Goal: Task Accomplishment & Management: Complete application form

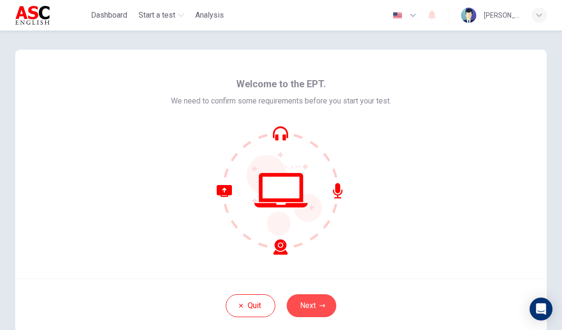
click at [311, 305] on button "Next" at bounding box center [312, 305] width 50 height 23
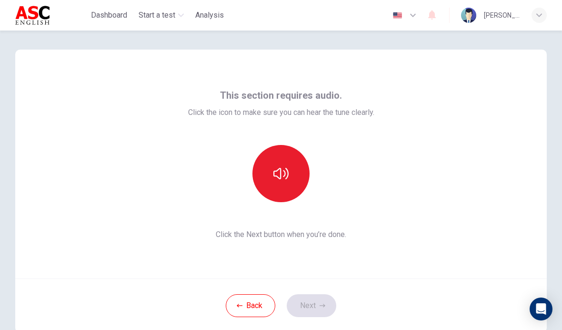
click at [281, 172] on icon "button" at bounding box center [280, 173] width 15 height 11
click at [320, 304] on icon "button" at bounding box center [323, 305] width 6 height 6
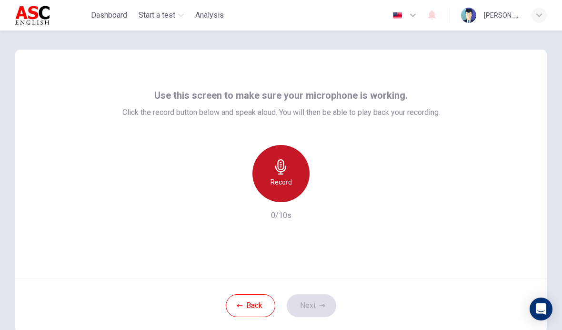
click at [284, 176] on h6 "Record" at bounding box center [280, 181] width 21 height 11
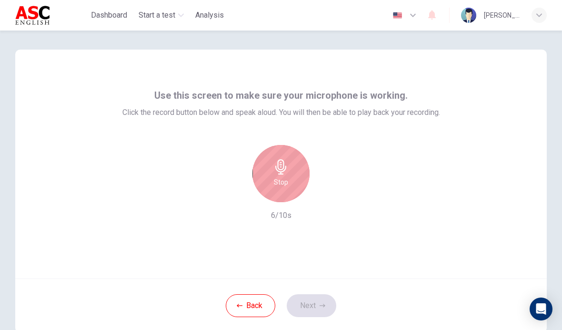
click at [293, 157] on div "Stop" at bounding box center [280, 173] width 57 height 57
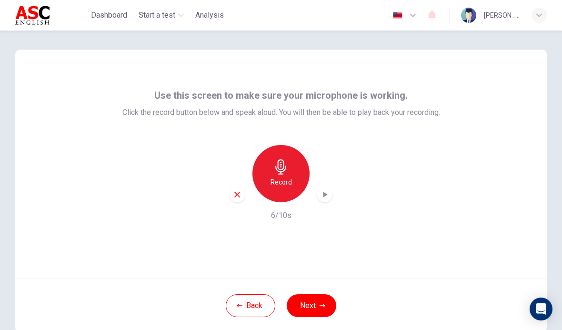
click at [322, 299] on button "Next" at bounding box center [312, 305] width 50 height 23
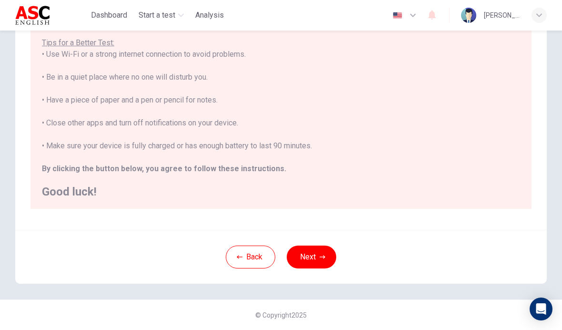
scroll to position [170, 0]
click at [322, 256] on icon "button" at bounding box center [323, 257] width 6 height 6
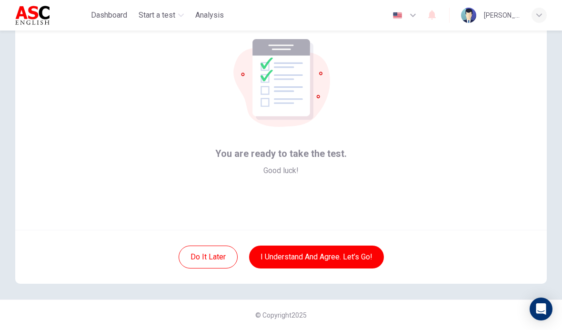
click at [337, 261] on button "I understand and agree. Let’s go!" at bounding box center [316, 256] width 135 height 23
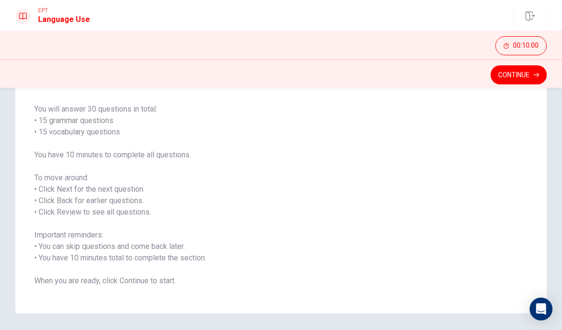
scroll to position [65, 0]
click at [531, 78] on button "Continue" at bounding box center [518, 74] width 56 height 19
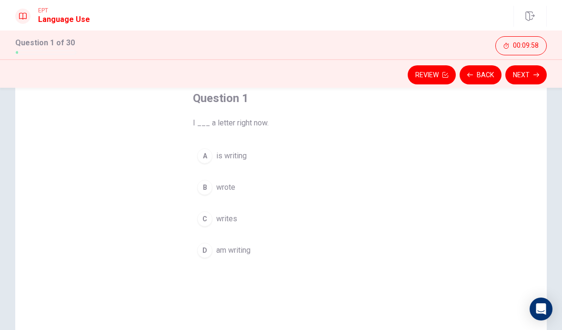
scroll to position [57, 0]
click at [244, 250] on span "am writing" at bounding box center [233, 248] width 34 height 11
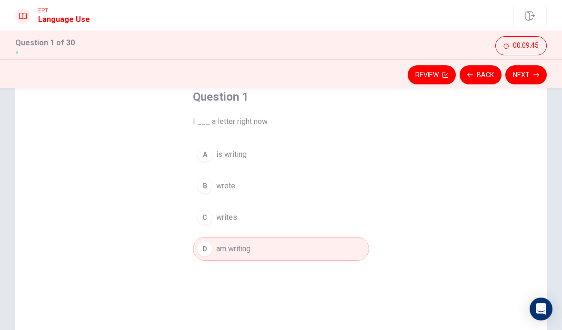
click at [527, 80] on button "Next" at bounding box center [525, 74] width 41 height 19
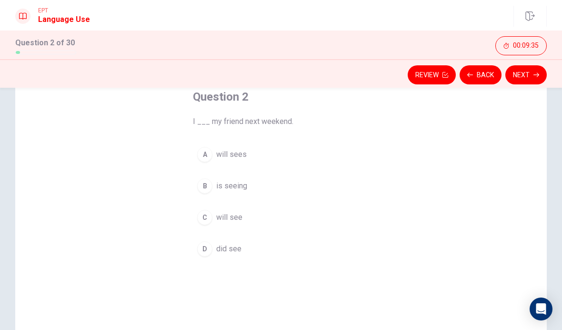
click at [232, 222] on span "will see" at bounding box center [229, 216] width 26 height 11
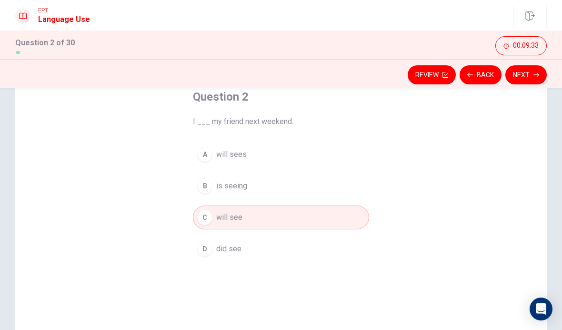
click at [533, 80] on button "Next" at bounding box center [525, 74] width 41 height 19
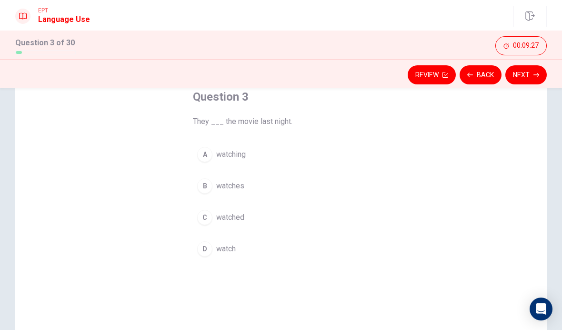
click at [240, 220] on span "watched" at bounding box center [230, 216] width 28 height 11
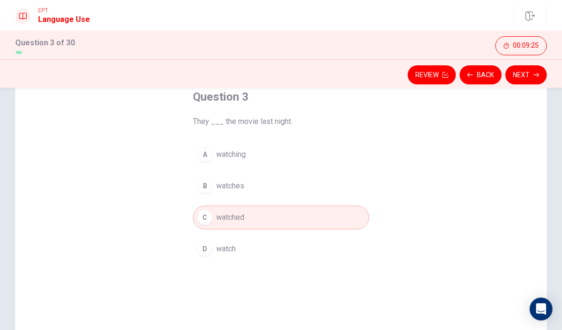
click at [531, 75] on button "Next" at bounding box center [525, 74] width 41 height 19
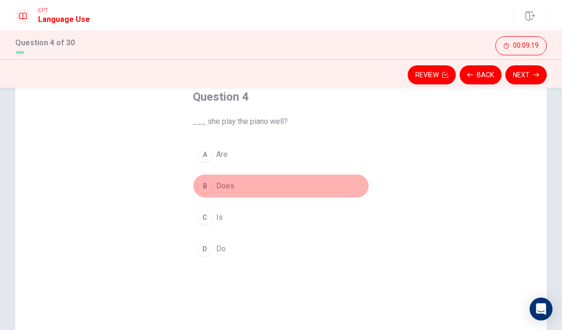
click at [227, 196] on button "B Does" at bounding box center [281, 186] width 176 height 24
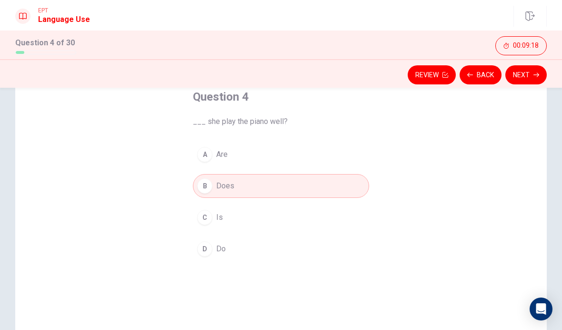
click at [540, 78] on button "Next" at bounding box center [525, 74] width 41 height 19
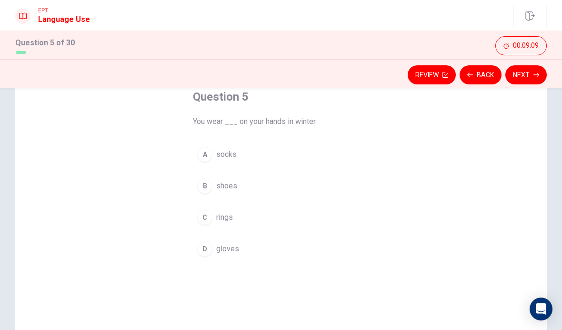
click at [233, 252] on span "gloves" at bounding box center [227, 248] width 23 height 11
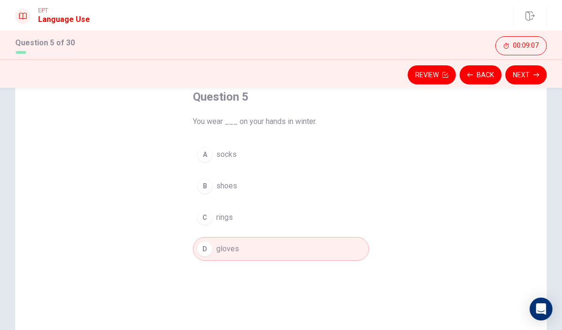
click at [529, 80] on button "Next" at bounding box center [525, 74] width 41 height 19
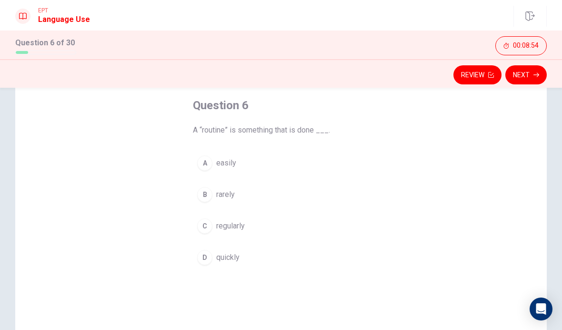
scroll to position [48, 0]
click at [239, 229] on span "regularly" at bounding box center [230, 225] width 29 height 11
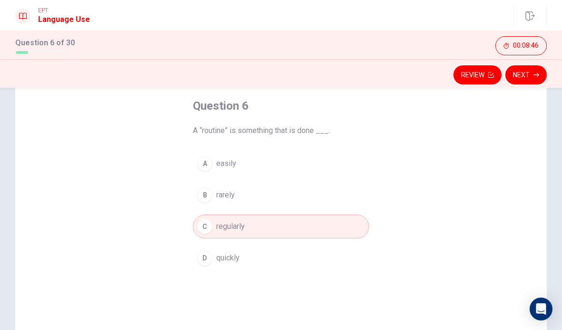
click at [533, 83] on button "Next" at bounding box center [525, 74] width 41 height 19
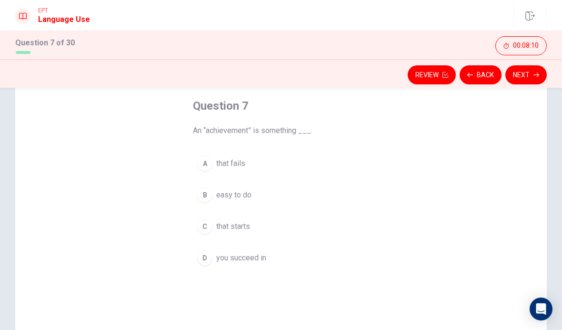
click at [259, 257] on span "you succeed in" at bounding box center [241, 257] width 50 height 11
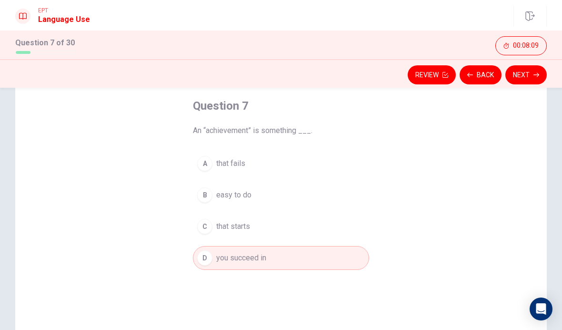
click at [525, 76] on button "Next" at bounding box center [525, 74] width 41 height 19
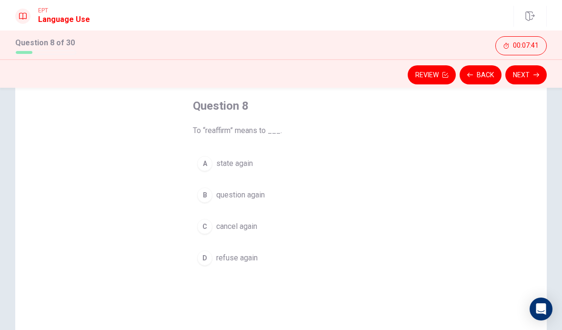
click at [242, 257] on span "refuse again" at bounding box center [236, 257] width 41 height 11
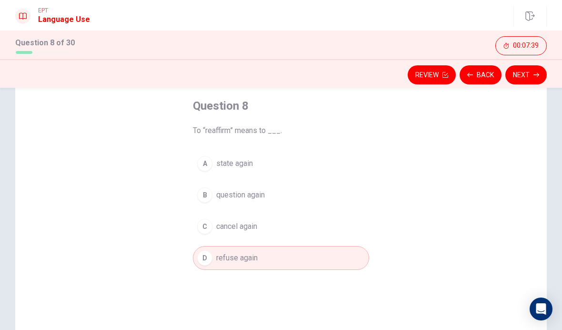
click at [533, 79] on button "Next" at bounding box center [525, 74] width 41 height 19
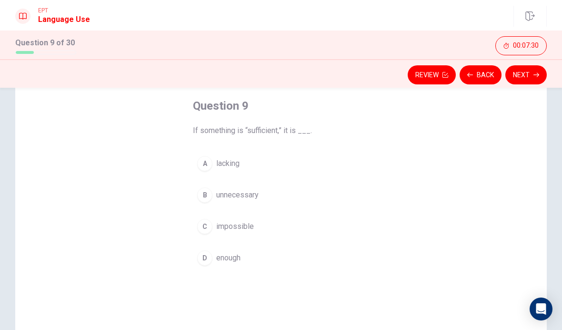
click at [211, 259] on div "D" at bounding box center [204, 257] width 15 height 15
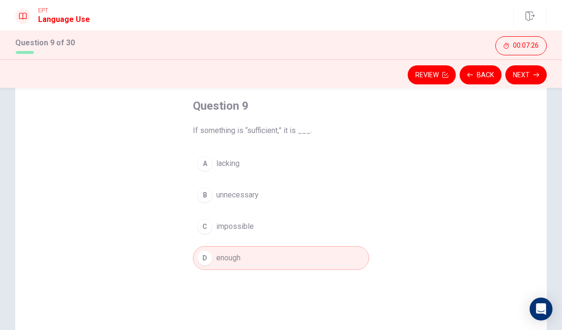
click at [527, 69] on button "Next" at bounding box center [525, 74] width 41 height 19
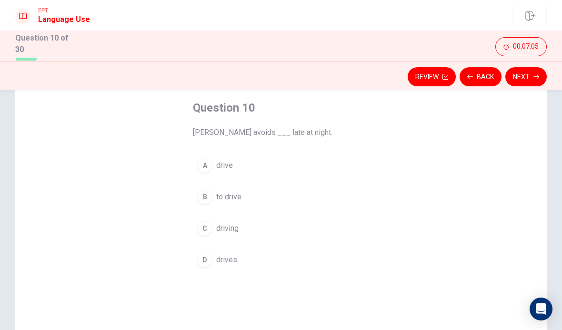
click at [229, 226] on span "driving" at bounding box center [227, 227] width 22 height 11
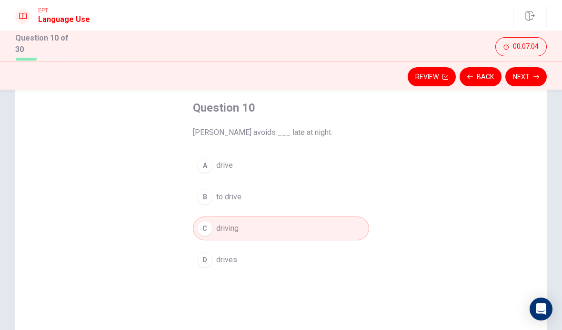
click at [515, 83] on button "Next" at bounding box center [525, 76] width 41 height 19
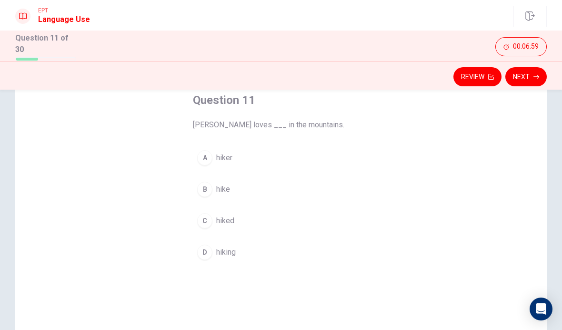
scroll to position [56, 0]
click at [228, 249] on span "hiking" at bounding box center [226, 250] width 20 height 11
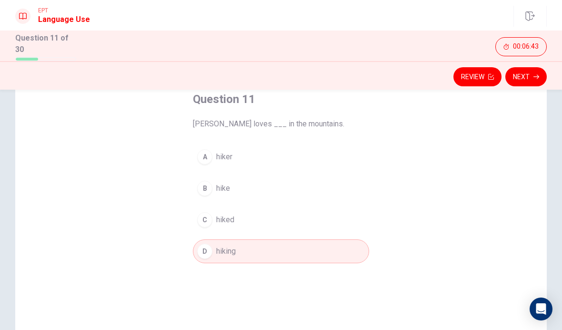
click at [522, 78] on button "Next" at bounding box center [525, 76] width 41 height 19
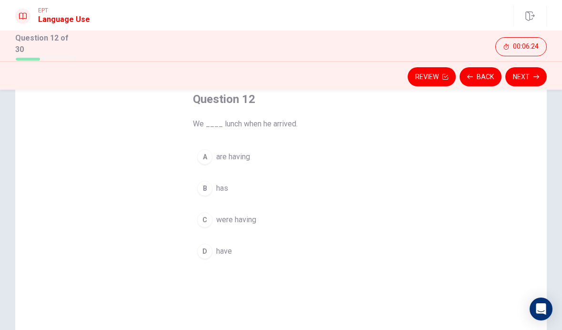
click at [243, 221] on span "were having" at bounding box center [236, 219] width 40 height 11
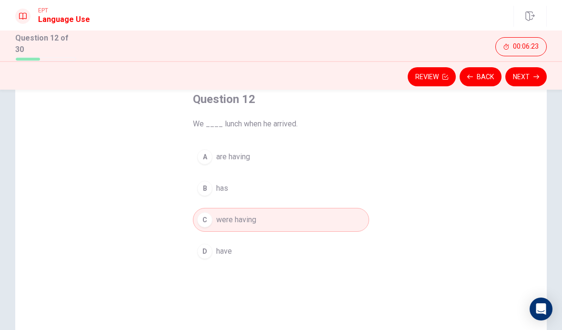
click at [532, 79] on button "Next" at bounding box center [525, 76] width 41 height 19
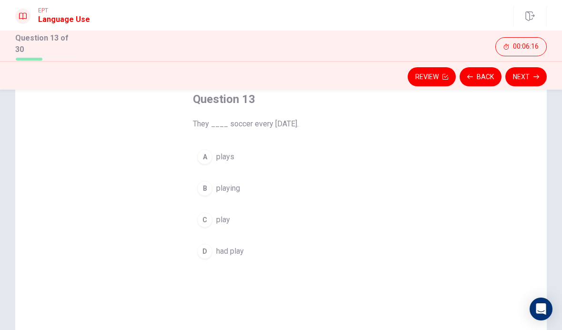
click at [224, 222] on span "play" at bounding box center [223, 219] width 14 height 11
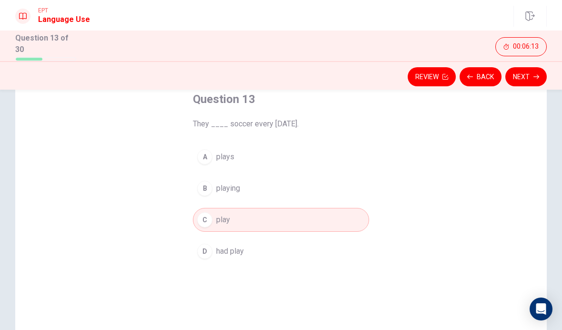
click at [536, 78] on button "Next" at bounding box center [525, 76] width 41 height 19
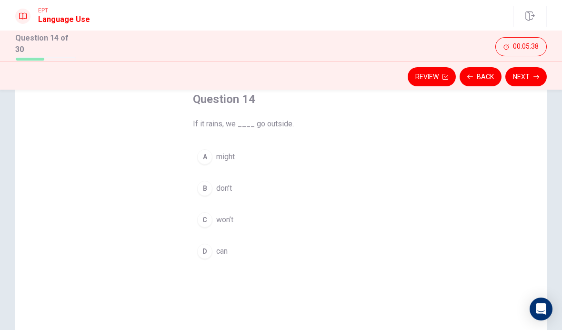
click at [221, 223] on button "C won’t" at bounding box center [281, 220] width 176 height 24
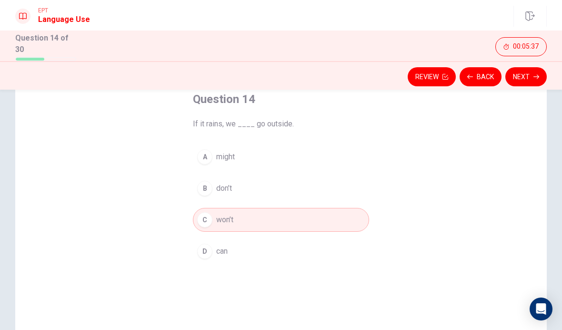
click at [532, 80] on button "Next" at bounding box center [525, 76] width 41 height 19
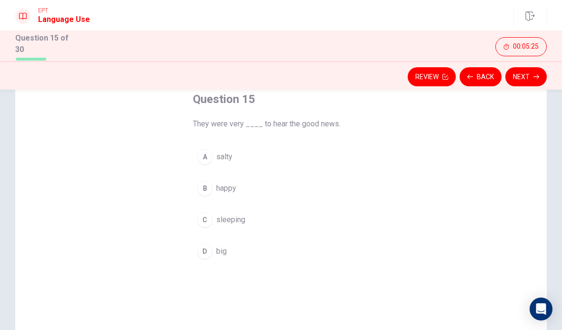
click at [231, 187] on span "happy" at bounding box center [226, 187] width 20 height 11
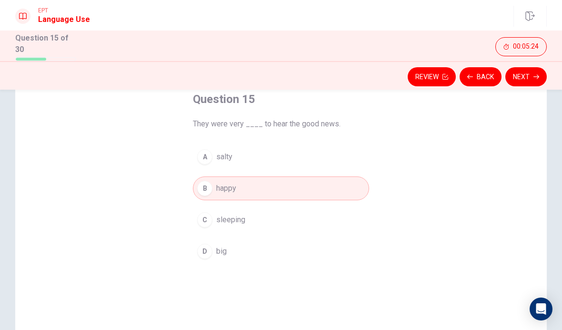
click at [529, 81] on button "Next" at bounding box center [525, 76] width 41 height 19
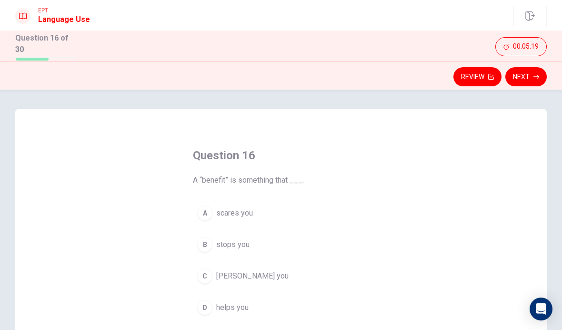
scroll to position [41, 0]
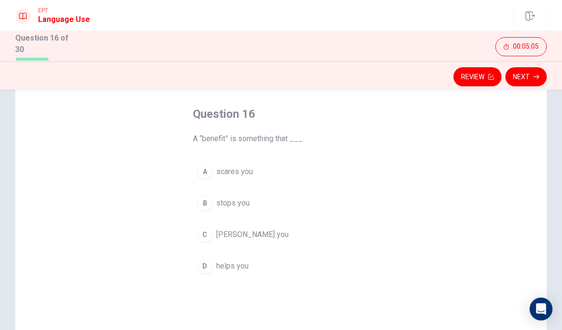
click at [241, 265] on span "helps you" at bounding box center [232, 265] width 32 height 11
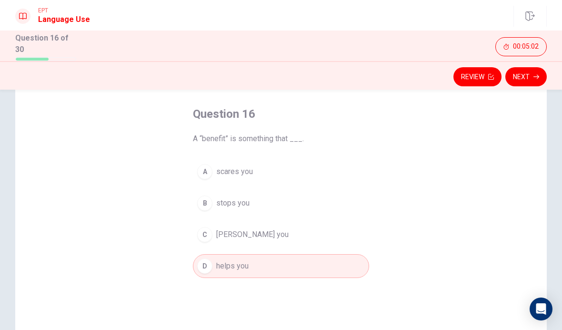
click at [531, 78] on button "Next" at bounding box center [525, 76] width 41 height 19
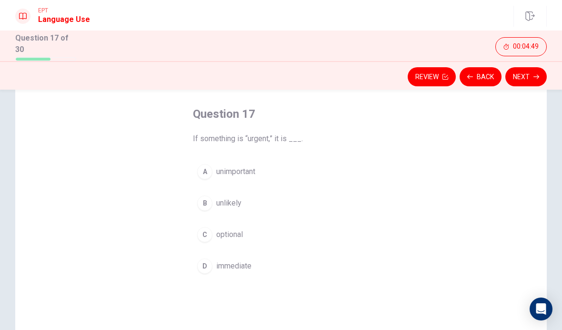
click at [240, 265] on span "immediate" at bounding box center [233, 265] width 35 height 11
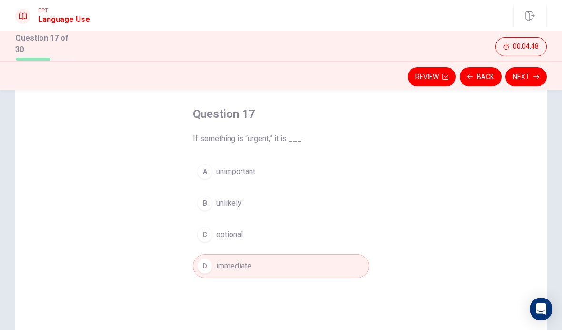
click at [526, 76] on button "Next" at bounding box center [525, 76] width 41 height 19
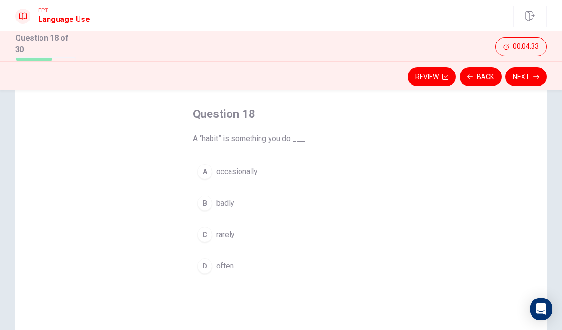
click at [221, 270] on button "D often" at bounding box center [281, 266] width 176 height 24
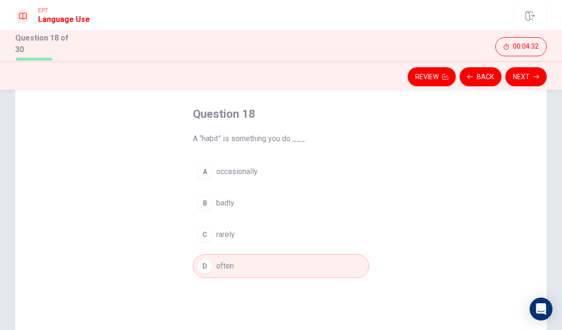
click at [516, 80] on button "Next" at bounding box center [525, 76] width 41 height 19
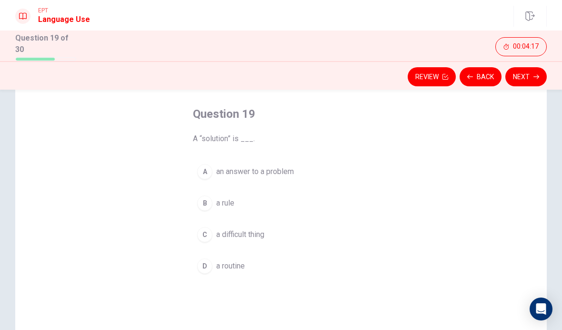
click at [284, 166] on span "an answer to a problem" at bounding box center [255, 171] width 78 height 11
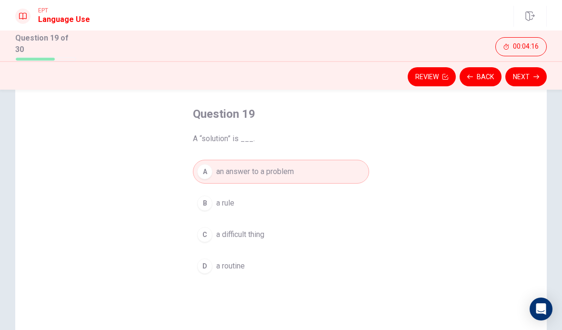
click at [526, 84] on button "Next" at bounding box center [525, 76] width 41 height 19
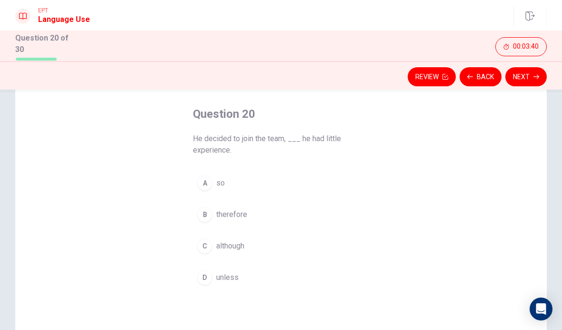
click at [242, 240] on span "although" at bounding box center [230, 245] width 28 height 11
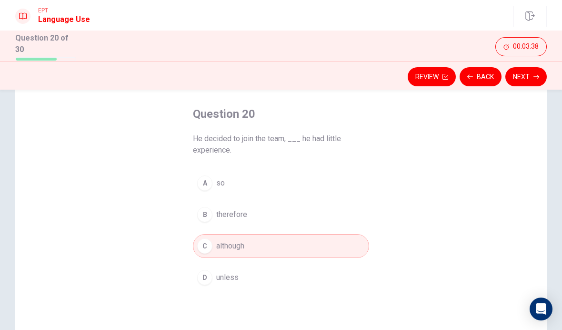
click at [523, 79] on button "Next" at bounding box center [525, 76] width 41 height 19
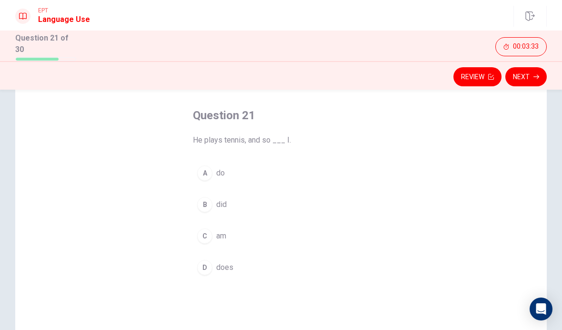
scroll to position [41, 0]
click at [208, 171] on div "A" at bounding box center [204, 171] width 15 height 15
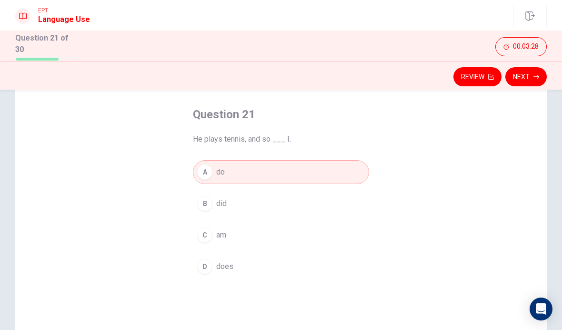
click at [530, 78] on button "Next" at bounding box center [525, 76] width 41 height 19
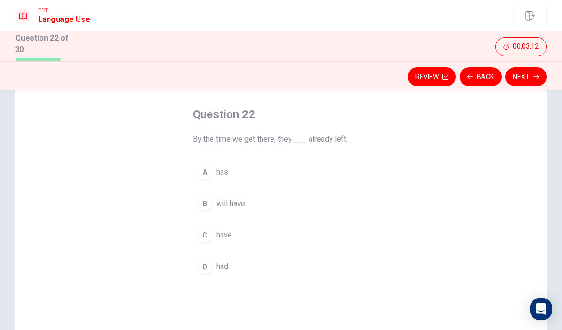
click at [217, 274] on button "D had" at bounding box center [281, 266] width 176 height 24
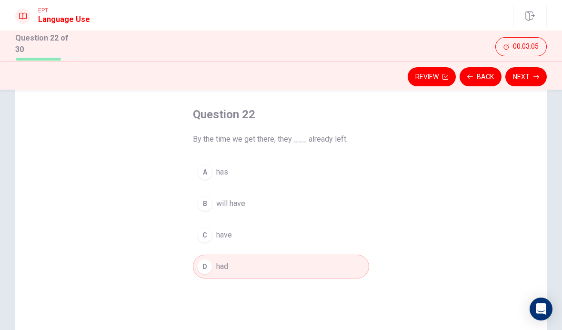
click at [240, 227] on button "C have" at bounding box center [281, 235] width 176 height 24
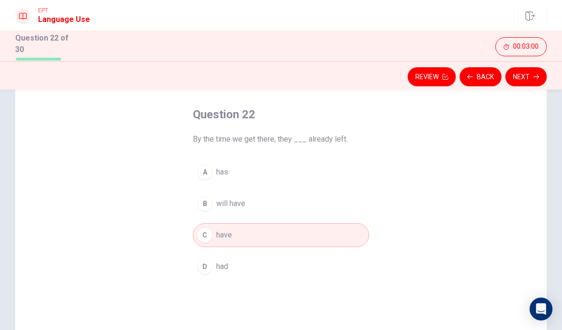
click at [532, 78] on button "Next" at bounding box center [525, 76] width 41 height 19
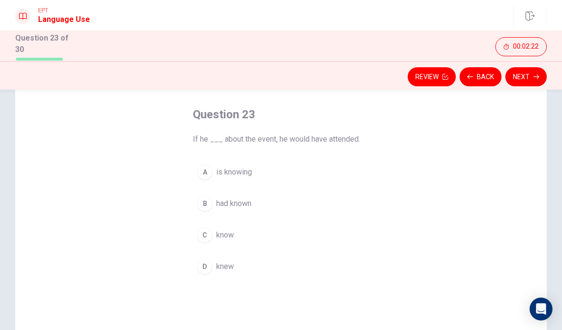
click at [227, 266] on span "knew" at bounding box center [225, 265] width 18 height 11
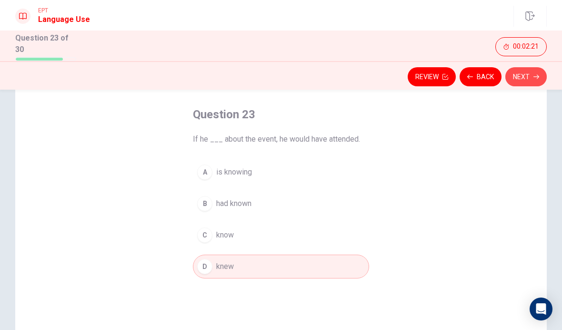
click at [520, 73] on button "Next" at bounding box center [525, 76] width 41 height 19
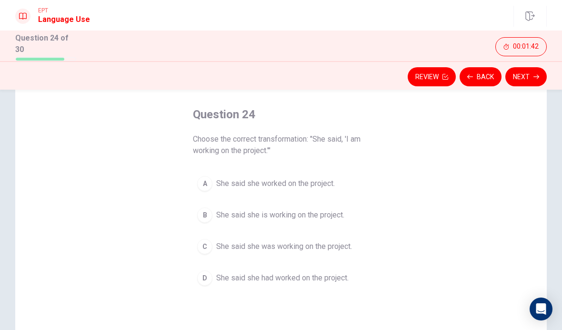
click at [276, 214] on span "She said she is working on the project." at bounding box center [280, 214] width 128 height 11
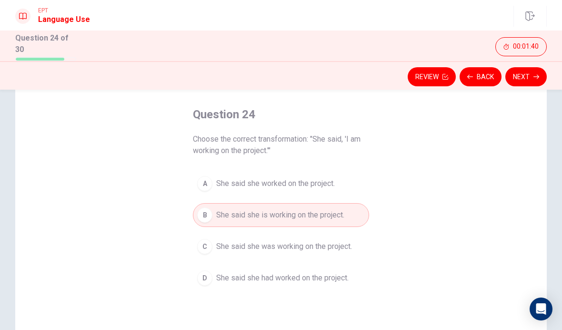
click at [531, 82] on button "Next" at bounding box center [525, 76] width 41 height 19
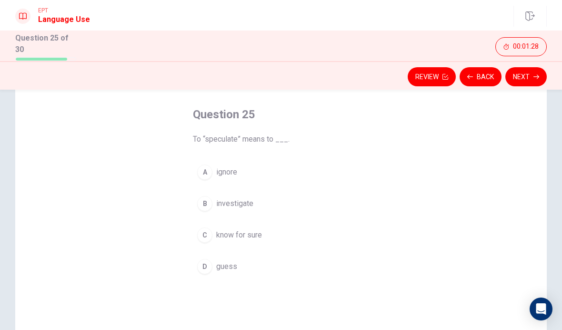
click at [223, 267] on span "guess" at bounding box center [226, 265] width 21 height 11
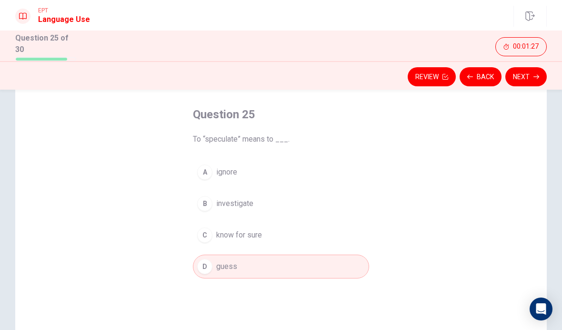
click at [536, 77] on icon "button" at bounding box center [536, 77] width 6 height 6
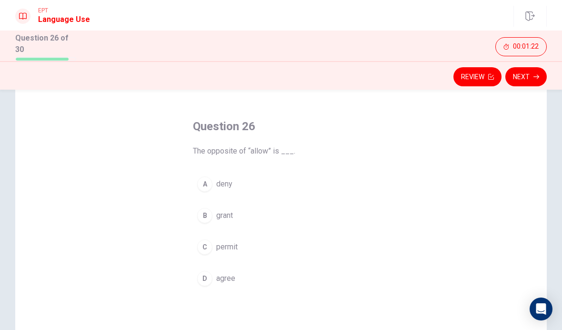
scroll to position [30, 0]
click at [217, 184] on span "deny" at bounding box center [224, 182] width 16 height 11
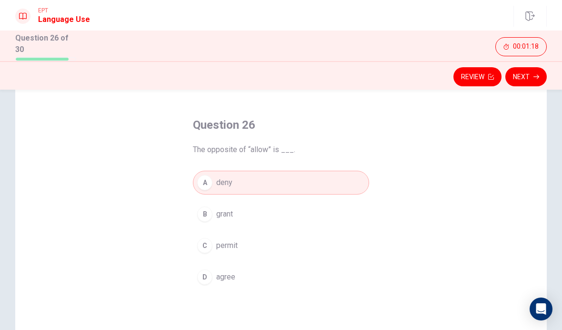
click at [537, 68] on button "Next" at bounding box center [525, 76] width 41 height 19
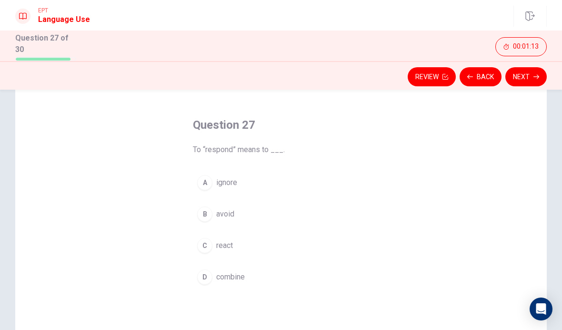
click at [208, 235] on button "C react" at bounding box center [281, 245] width 176 height 24
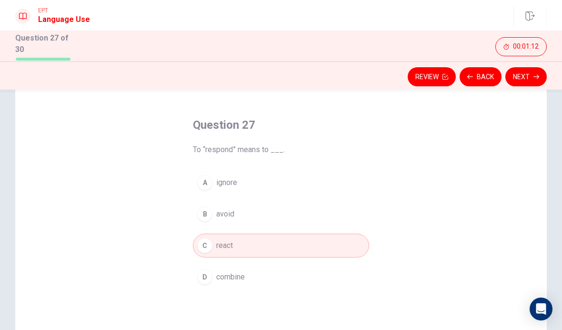
click at [535, 81] on button "Next" at bounding box center [525, 76] width 41 height 19
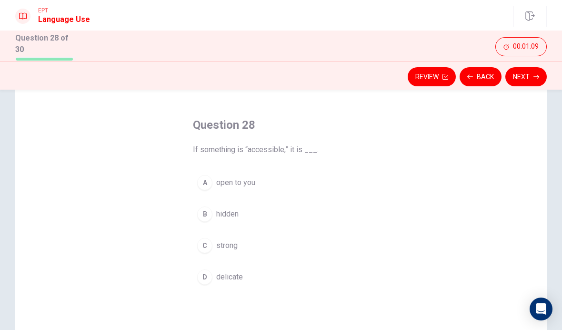
click at [234, 183] on span "open to you" at bounding box center [235, 182] width 39 height 11
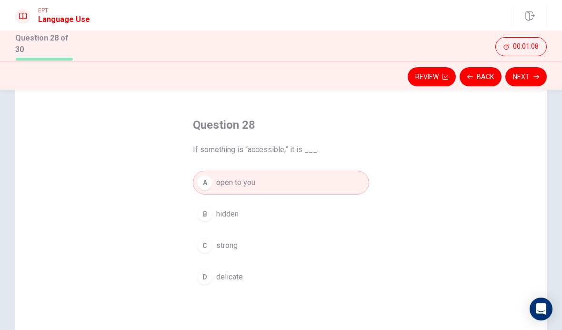
click at [537, 74] on icon "button" at bounding box center [536, 76] width 6 height 4
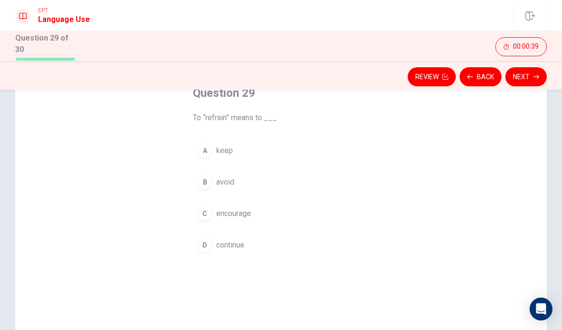
scroll to position [61, 0]
click at [216, 178] on button "B avoid" at bounding box center [281, 183] width 176 height 24
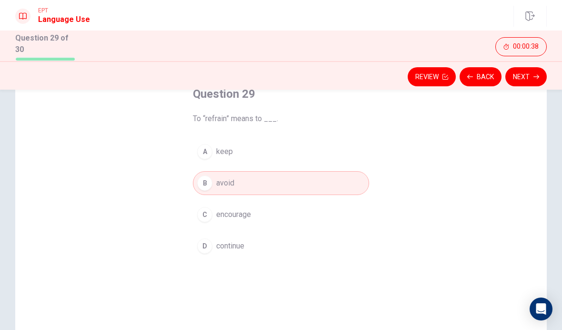
click at [539, 80] on button "Next" at bounding box center [525, 76] width 41 height 19
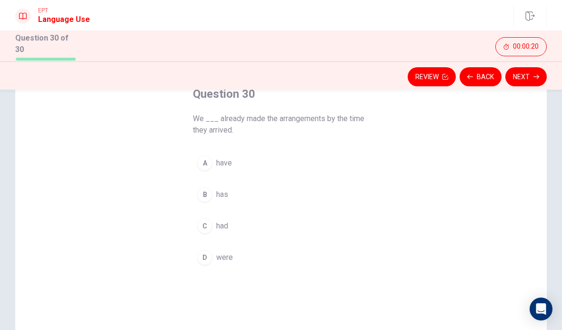
click at [241, 231] on button "C had" at bounding box center [281, 226] width 176 height 24
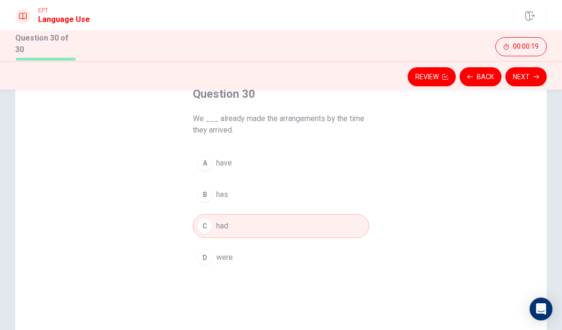
click at [536, 67] on button "Next" at bounding box center [525, 76] width 41 height 19
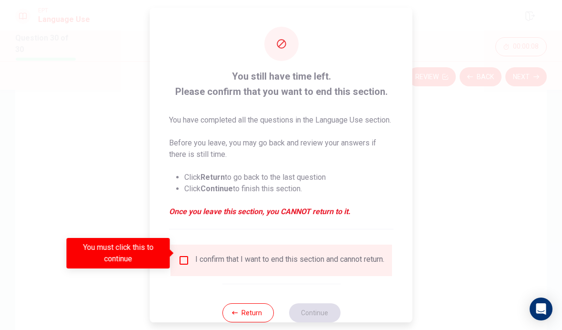
click at [192, 254] on div "I confirm that I want to end this section and cannot return." at bounding box center [281, 259] width 206 height 11
click at [187, 255] on input "You must click this to continue" at bounding box center [183, 259] width 11 height 11
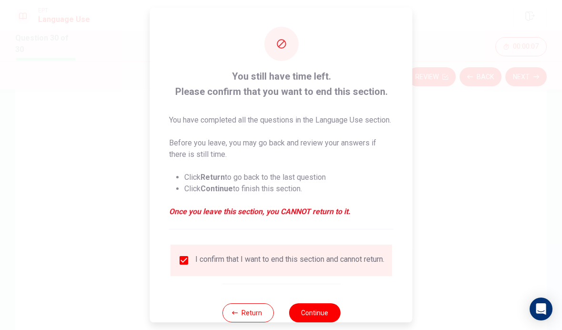
click at [327, 311] on button "Continue" at bounding box center [314, 312] width 51 height 19
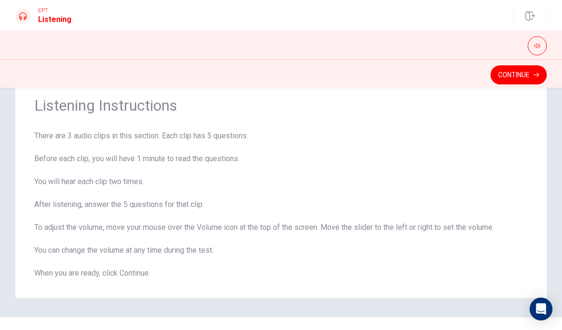
scroll to position [30, 0]
click at [531, 79] on button "Continue" at bounding box center [518, 74] width 56 height 19
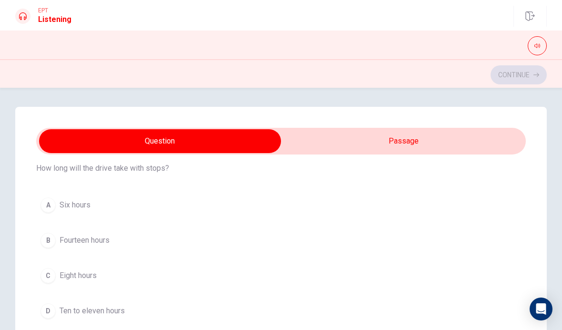
scroll to position [35, 0]
click at [325, 223] on div "A Six hours B Fourteen hours C Eight hours D Ten to eleven hours" at bounding box center [281, 257] width 490 height 130
click at [105, 276] on button "C Eight hours" at bounding box center [281, 274] width 490 height 24
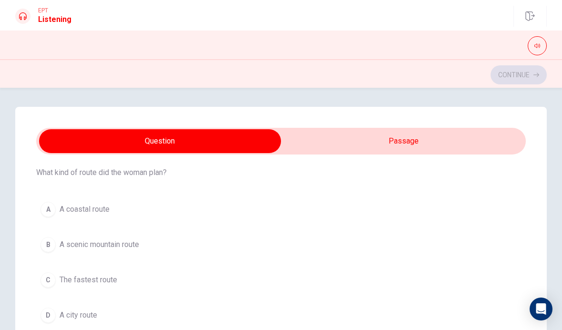
scroll to position [464, 0]
click at [135, 240] on span "A scenic mountain route" at bounding box center [100, 243] width 80 height 11
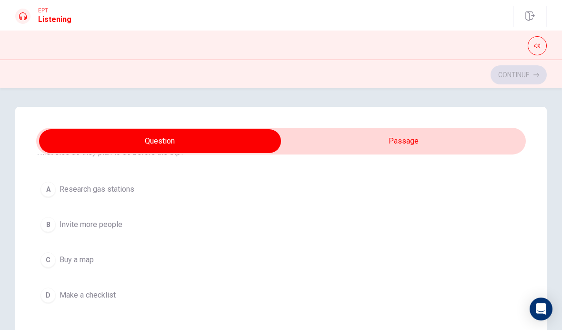
scroll to position [268, 0]
click at [111, 230] on button "B Invite more people" at bounding box center [281, 223] width 490 height 24
click at [141, 290] on span "Because it’s peak season" at bounding box center [102, 293] width 85 height 11
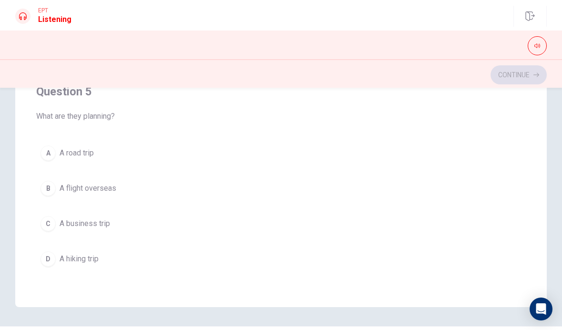
scroll to position [170, 0]
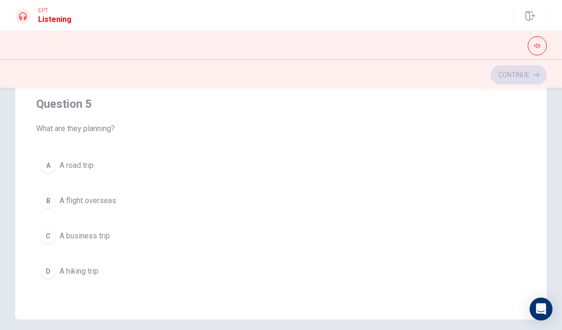
click at [92, 272] on span "A hiking trip" at bounding box center [79, 270] width 39 height 11
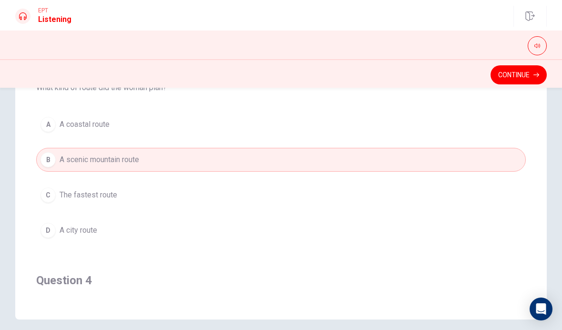
scroll to position [378, 0]
click at [535, 44] on icon "button" at bounding box center [537, 46] width 6 height 6
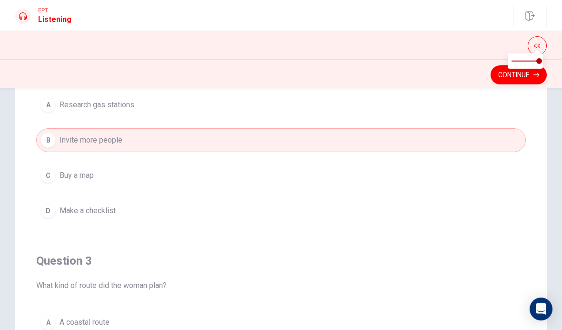
scroll to position [242, 0]
click at [498, 79] on button "Continue" at bounding box center [518, 74] width 56 height 19
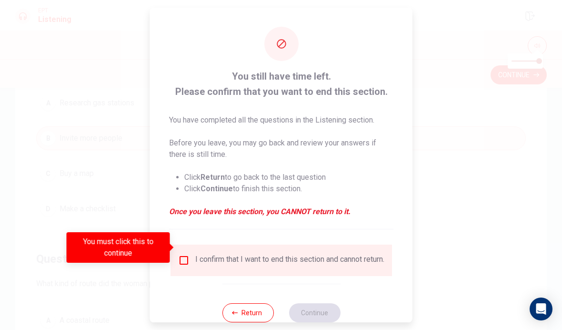
click at [183, 254] on input "You must click this to continue" at bounding box center [183, 259] width 11 height 11
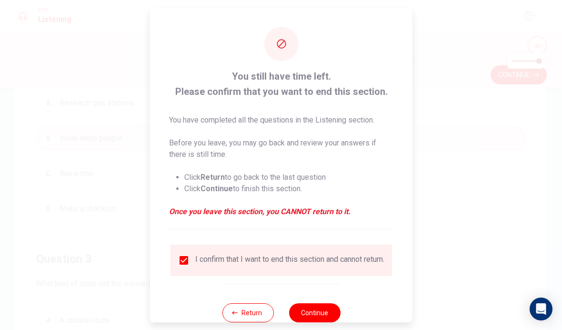
click at [309, 310] on button "Continue" at bounding box center [314, 312] width 51 height 19
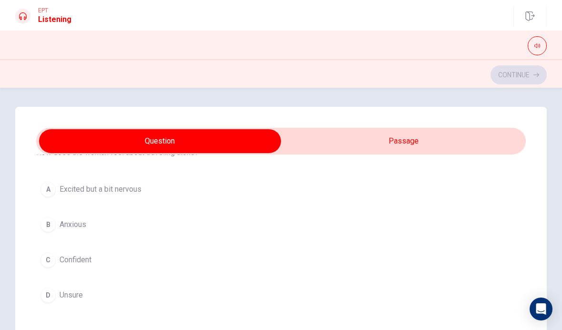
scroll to position [50, 0]
click at [124, 189] on span "Excited but a bit nervous" at bounding box center [101, 187] width 82 height 11
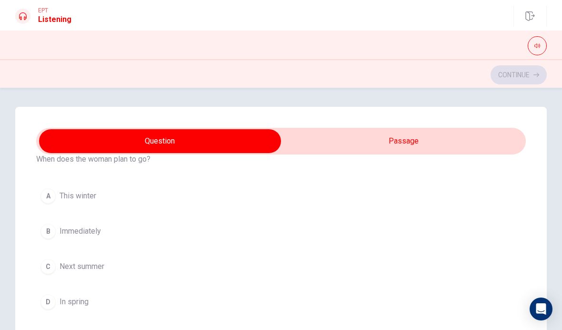
scroll to position [261, 0]
click at [91, 259] on button "C Next summer" at bounding box center [281, 265] width 490 height 24
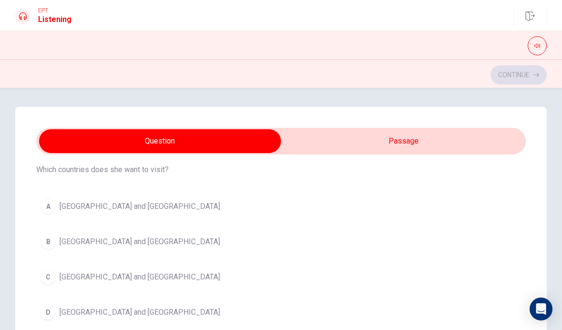
scroll to position [478, 0]
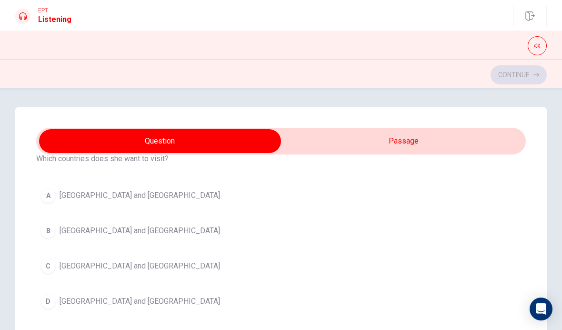
click at [86, 303] on span "[GEOGRAPHIC_DATA] and [GEOGRAPHIC_DATA]" at bounding box center [140, 300] width 160 height 11
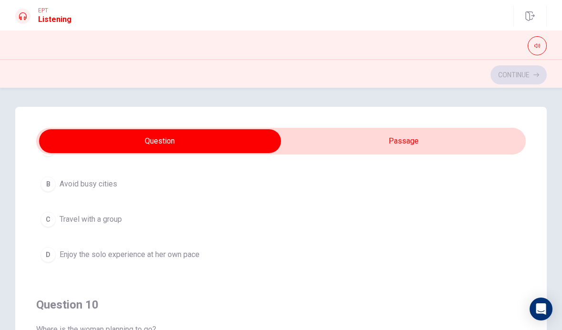
scroll to position [745, 0]
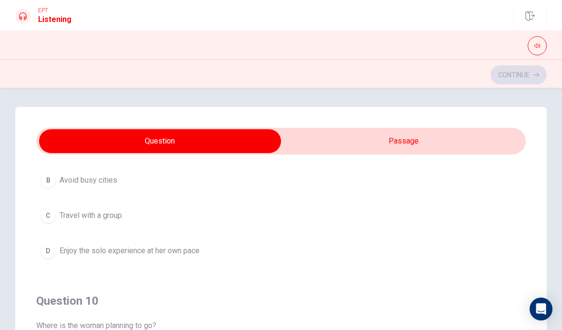
click at [173, 250] on span "Enjoy the solo experience at her own pace" at bounding box center [130, 250] width 140 height 11
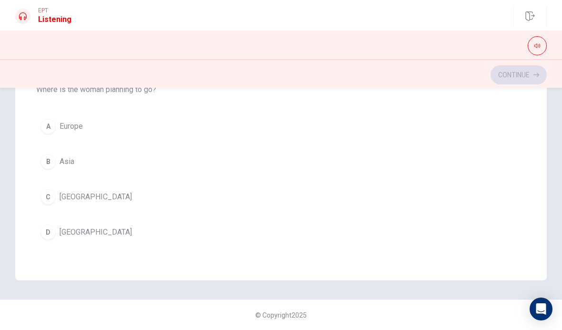
scroll to position [771, 0]
click at [68, 131] on span "Europe" at bounding box center [71, 125] width 23 height 11
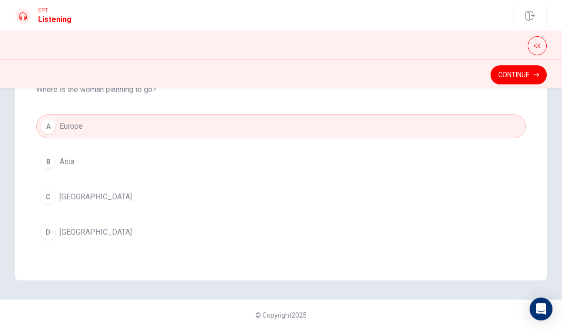
click at [529, 83] on button "Continue" at bounding box center [518, 74] width 56 height 19
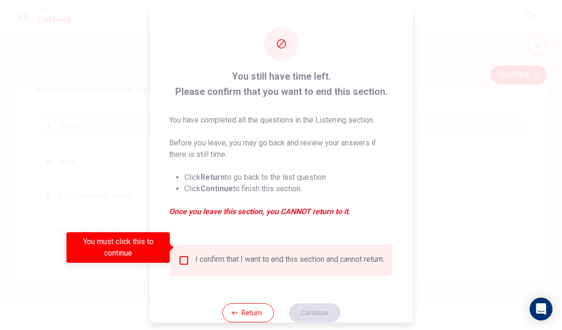
click at [184, 254] on input "You must click this to continue" at bounding box center [183, 259] width 11 height 11
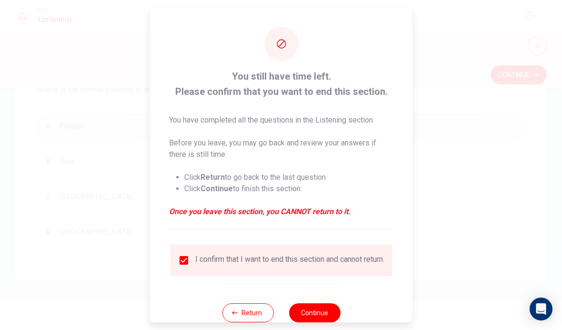
click at [320, 314] on button "Continue" at bounding box center [314, 312] width 51 height 19
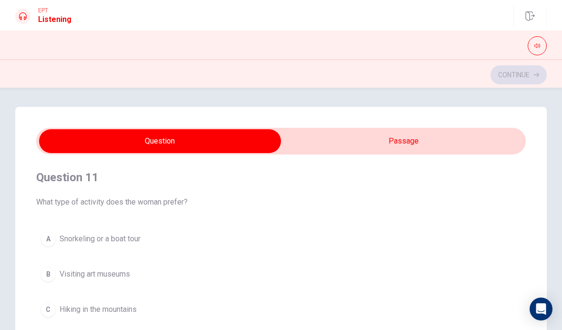
scroll to position [0, 0]
click at [120, 235] on span "Snorkeling or a boat tour" at bounding box center [100, 238] width 81 height 11
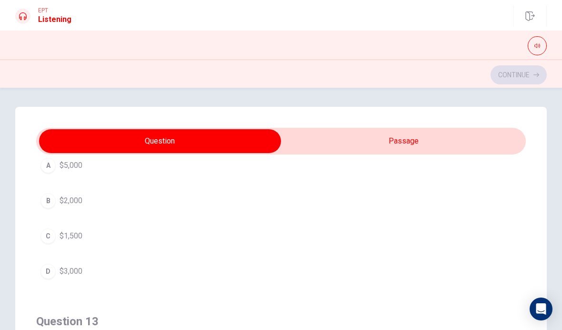
scroll to position [287, 0]
click at [60, 207] on span "$2,000" at bounding box center [71, 204] width 23 height 11
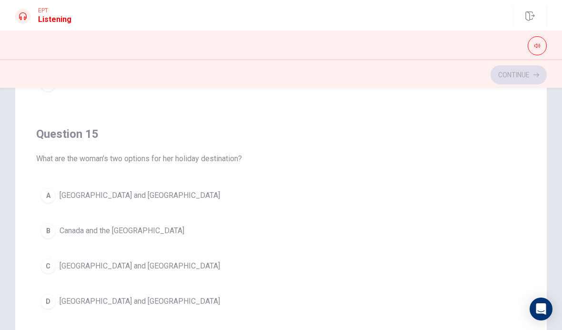
scroll to position [158, 0]
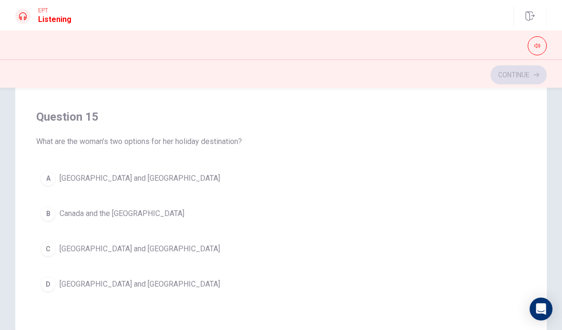
click at [95, 253] on span "[GEOGRAPHIC_DATA] and [GEOGRAPHIC_DATA]" at bounding box center [140, 248] width 160 height 11
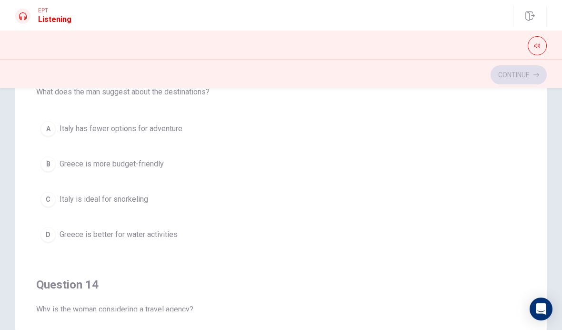
scroll to position [382, 0]
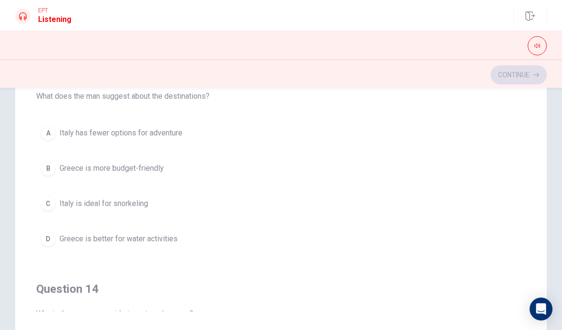
click at [167, 233] on span "Greece is better for water activities" at bounding box center [119, 238] width 118 height 11
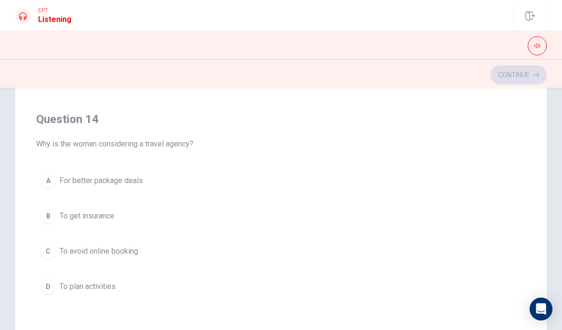
scroll to position [553, 0]
click at [136, 253] on span "To avoid online booking" at bounding box center [99, 249] width 79 height 11
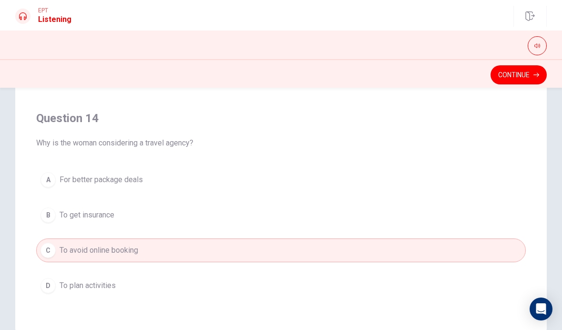
click at [513, 77] on button "Continue" at bounding box center [518, 74] width 56 height 19
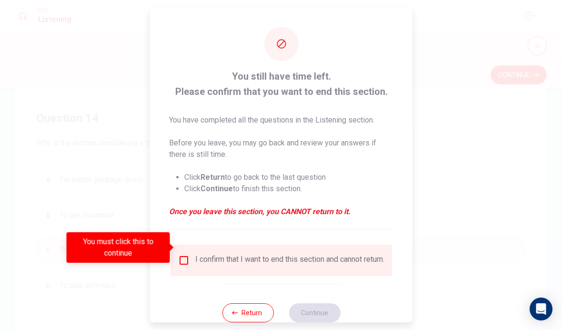
click at [172, 252] on div "You must click this to continue" at bounding box center [122, 247] width 110 height 30
click at [181, 254] on input "You must click this to continue" at bounding box center [183, 259] width 11 height 11
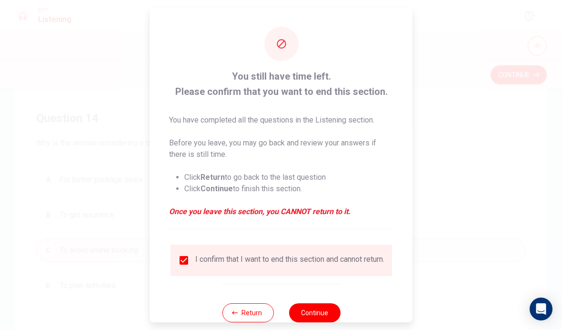
click at [322, 303] on button "Continue" at bounding box center [314, 312] width 51 height 19
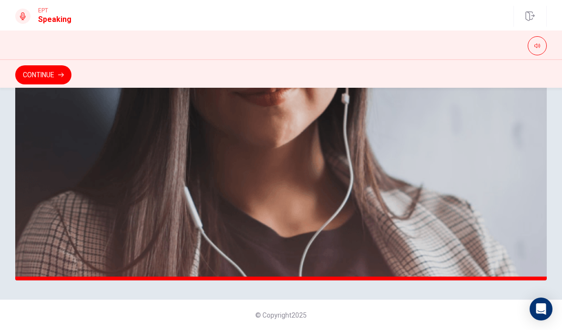
scroll to position [242, 0]
click at [54, 74] on button "Continue" at bounding box center [43, 74] width 56 height 19
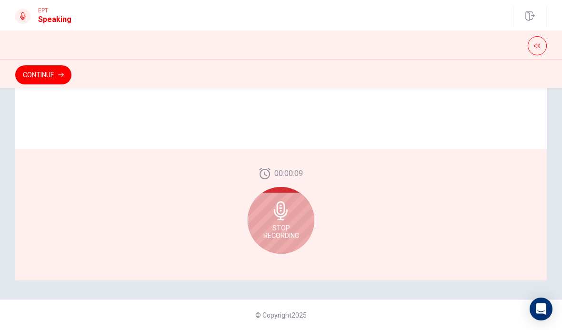
click at [292, 199] on div "Stop Recording" at bounding box center [281, 220] width 67 height 67
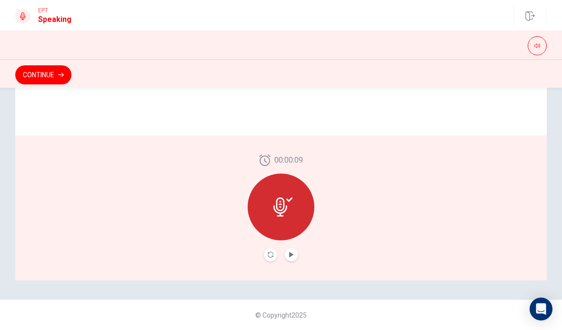
click at [282, 216] on div at bounding box center [281, 206] width 67 height 67
click at [292, 214] on div at bounding box center [281, 206] width 67 height 67
click at [347, 172] on div "00:00:09" at bounding box center [280, 207] width 531 height 145
click at [297, 254] on button "Play Audio" at bounding box center [291, 254] width 13 height 13
click at [297, 256] on button "Pause Audio" at bounding box center [291, 254] width 13 height 13
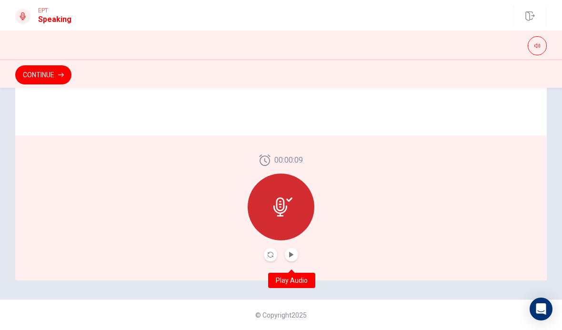
click at [297, 255] on button "Play Audio" at bounding box center [291, 254] width 13 height 13
click at [366, 180] on div "00:00:09" at bounding box center [280, 207] width 531 height 145
click at [298, 255] on button "Play Audio" at bounding box center [291, 254] width 13 height 13
click at [298, 255] on button "Pause Audio" at bounding box center [291, 254] width 13 height 13
click at [296, 228] on div at bounding box center [281, 206] width 67 height 67
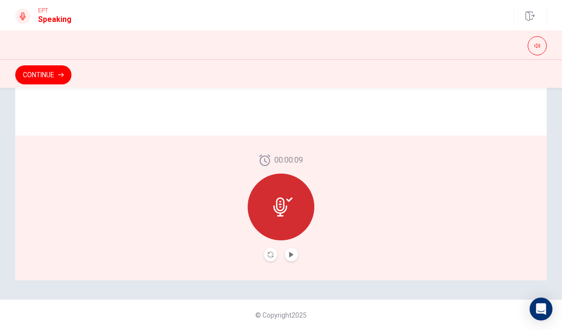
click at [293, 221] on div at bounding box center [281, 206] width 67 height 67
click at [274, 257] on button "Record Again" at bounding box center [270, 254] width 13 height 13
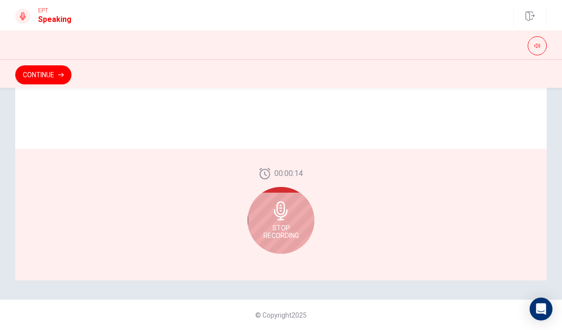
click at [360, 182] on div "00:00:14 Stop Recording" at bounding box center [280, 214] width 531 height 131
click at [292, 229] on span "Stop Recording" at bounding box center [281, 231] width 36 height 15
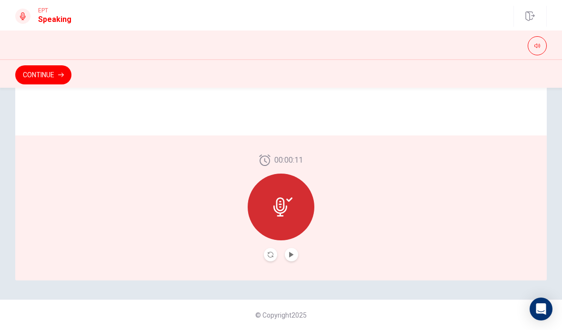
click at [297, 251] on button "Play Audio" at bounding box center [291, 254] width 13 height 13
click at [295, 258] on button "Pause Audio" at bounding box center [291, 254] width 13 height 13
click at [296, 257] on button "Play Audio" at bounding box center [291, 254] width 13 height 13
click at [33, 74] on button "Continue" at bounding box center [43, 74] width 56 height 19
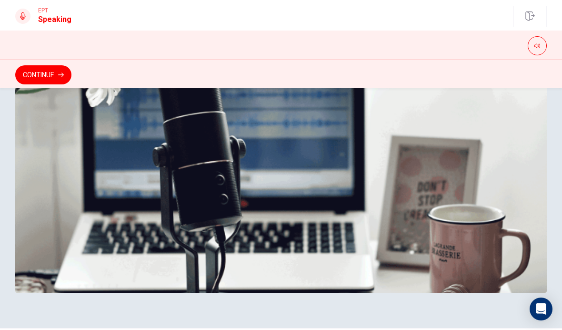
click at [41, 76] on button "Continue" at bounding box center [43, 74] width 56 height 19
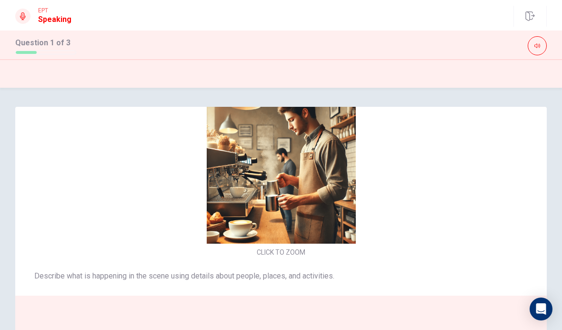
scroll to position [0, 0]
click at [17, 11] on div at bounding box center [22, 16] width 15 height 15
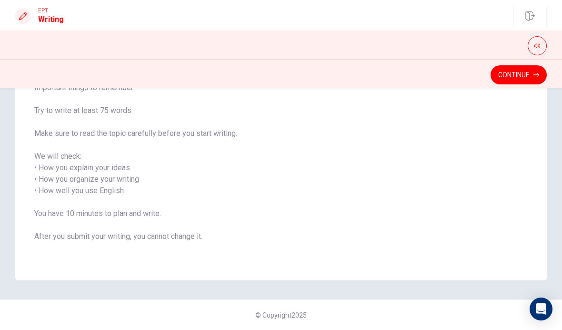
scroll to position [109, 0]
click at [526, 65] on button "Continue" at bounding box center [518, 74] width 56 height 19
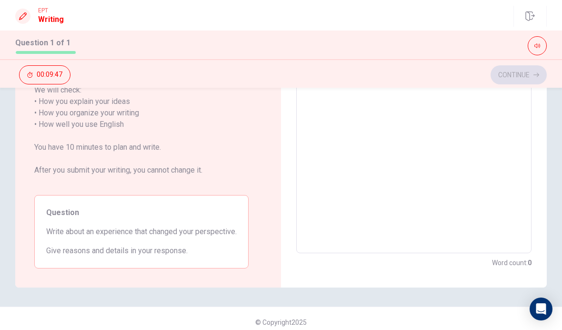
scroll to position [155, 0]
click at [400, 160] on textarea at bounding box center [414, 119] width 222 height 253
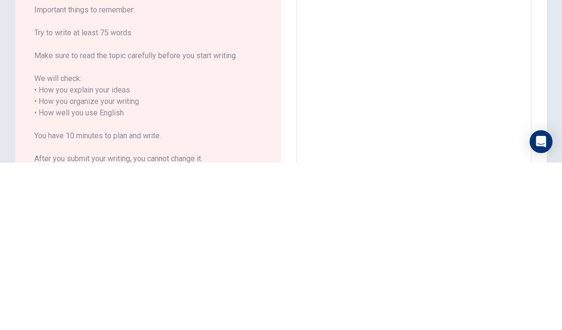
scroll to position [0, 0]
click at [463, 148] on textarea at bounding box center [414, 274] width 222 height 253
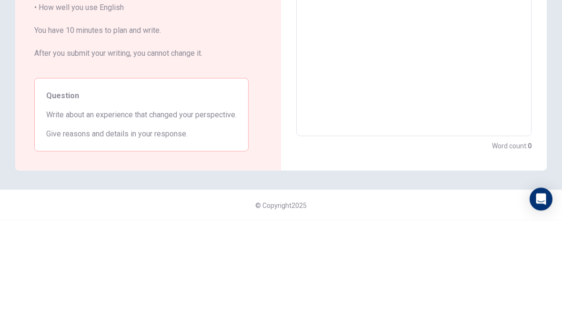
scroll to position [163, 0]
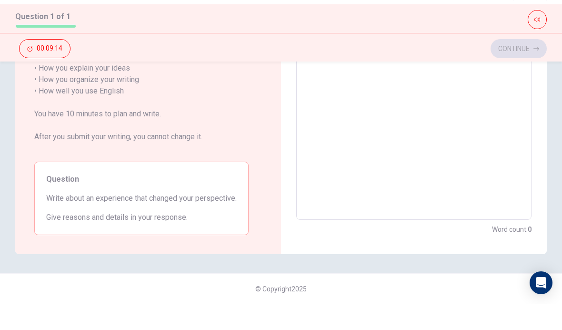
click at [428, 88] on textarea at bounding box center [414, 111] width 222 height 253
click at [422, 87] on textarea at bounding box center [414, 111] width 222 height 253
click at [431, 81] on textarea at bounding box center [414, 111] width 222 height 253
click at [411, 84] on textarea at bounding box center [414, 111] width 222 height 253
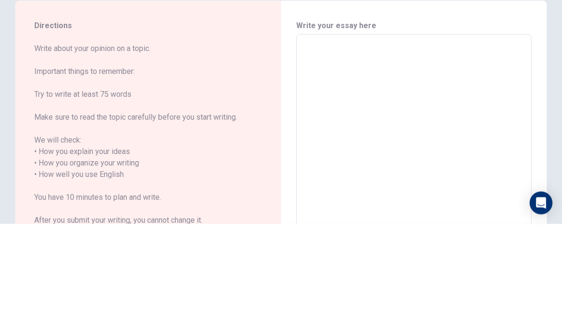
scroll to position [0, 0]
type textarea "I"
type textarea "x"
type textarea "I"
type textarea "x"
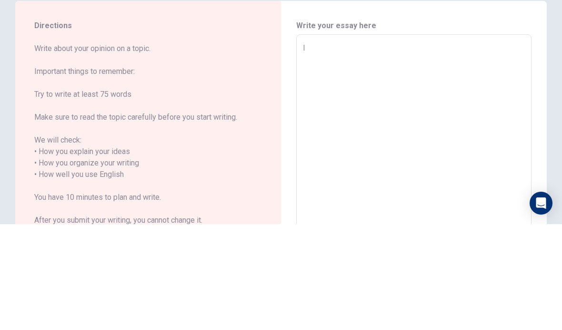
type textarea "I h"
type textarea "x"
type textarea "I ha"
type textarea "x"
type textarea "I haa"
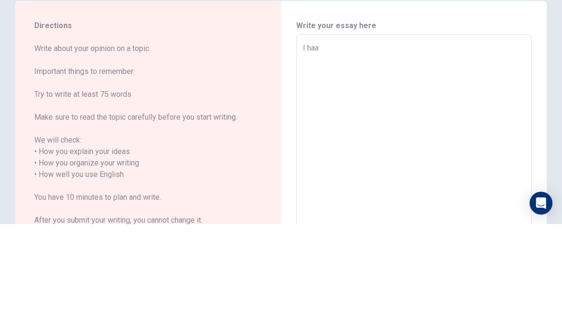
type textarea "x"
type textarea "I ha"
type textarea "x"
type textarea "I hav"
type textarea "x"
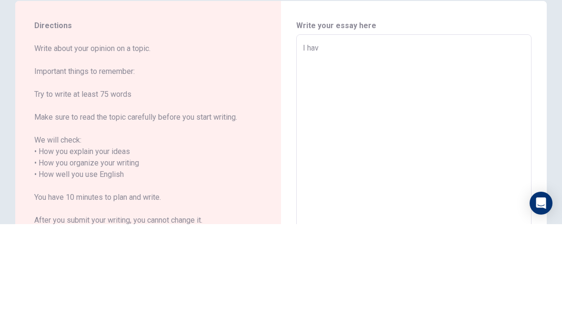
type textarea "I have"
type textarea "x"
type textarea "I have"
type textarea "x"
type textarea "I have s"
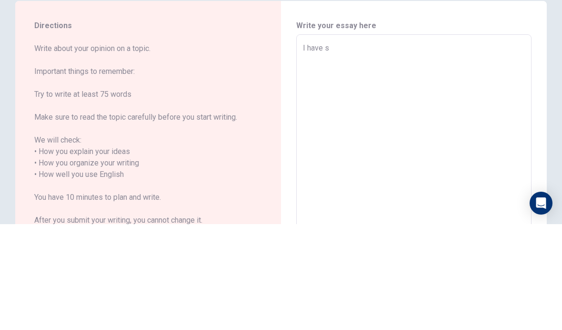
type textarea "x"
type textarea "I have sp"
type textarea "x"
type textarea "I have spe"
type textarea "x"
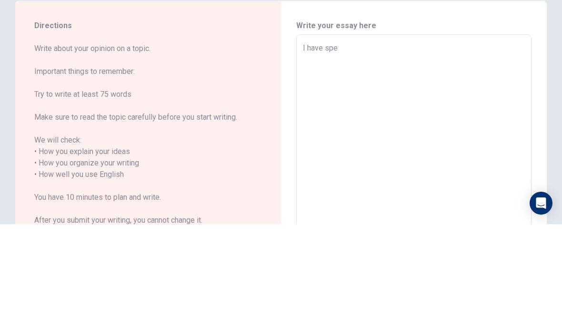
type textarea "I have spen"
type textarea "x"
type textarea "I have spent"
type textarea "x"
type textarea "I have spent"
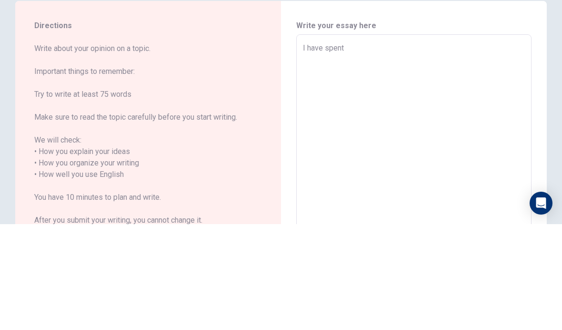
type textarea "x"
type textarea "I have spent m"
type textarea "x"
type textarea "I have spent ma"
type textarea "x"
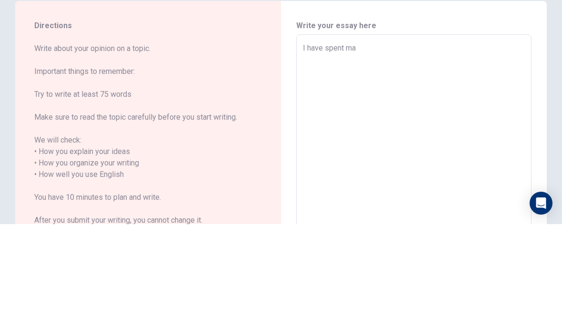
type textarea "I have spent man"
type textarea "x"
type textarea "I have spent many"
type textarea "x"
type textarea "I have spent many"
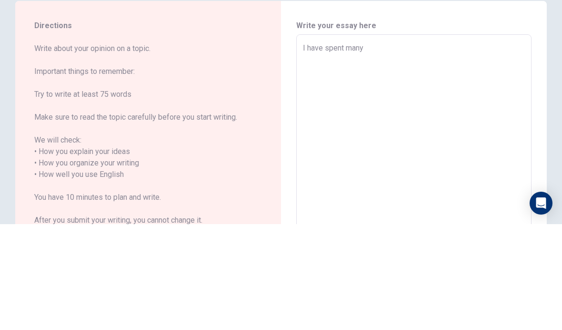
type textarea "x"
type textarea "I have spent many y"
type textarea "x"
type textarea "I have spent many ye"
type textarea "x"
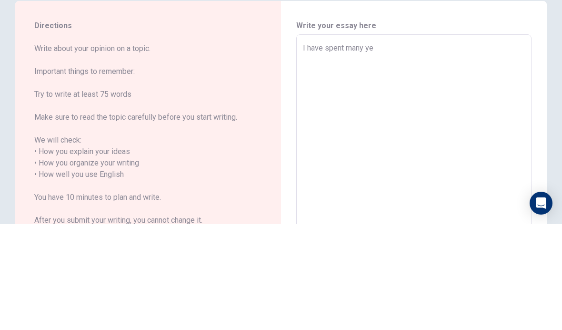
type textarea "I have spent many yea"
type textarea "x"
type textarea "I have spent many yeat"
type textarea "x"
type textarea "I have spent many yeats"
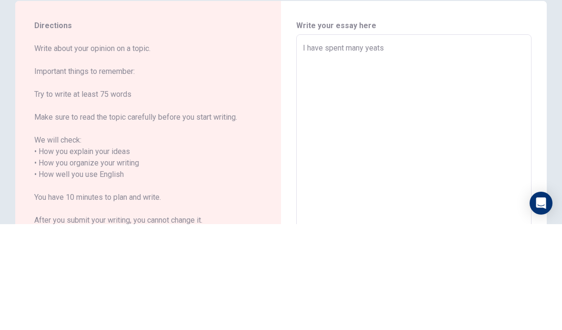
type textarea "x"
type textarea "I have spent many yeats"
type textarea "x"
type textarea "I have spent many yeats"
type textarea "x"
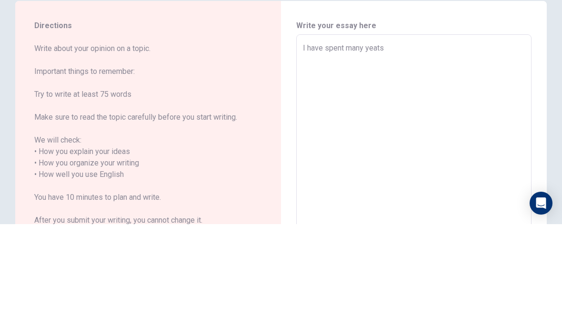
type textarea "I have spent many yeat"
type textarea "x"
type textarea "I have spent many yea"
type textarea "x"
type textarea "I have spent many year"
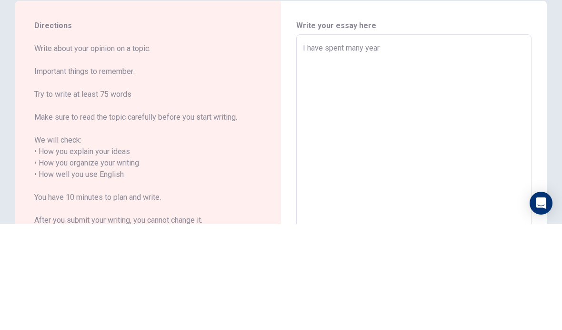
type textarea "x"
type textarea "I have spent many years"
type textarea "x"
type textarea "I have spent many years"
type textarea "x"
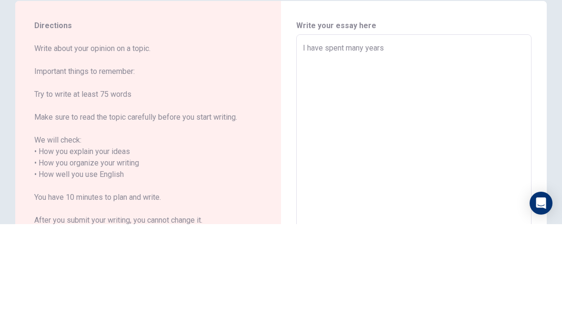
type textarea "I have spent many years c"
type textarea "x"
type textarea "I have spent many years"
type textarea "x"
type textarea "I have spent many years t"
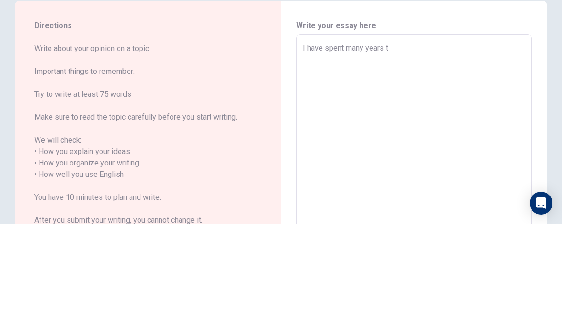
type textarea "x"
type textarea "I have spent many years tr"
type textarea "x"
type textarea "I have spent many years try"
type textarea "x"
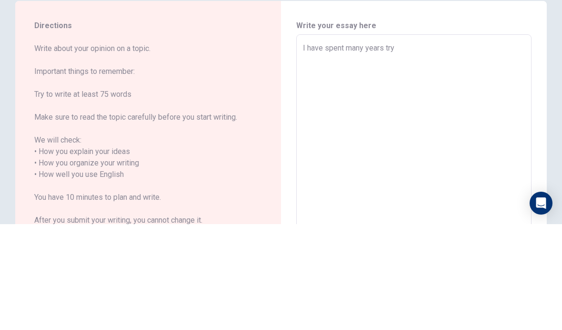
type textarea "I have spent many years tryi"
type textarea "x"
type textarea "I have spent many years tryin"
type textarea "x"
type textarea "I have spent many years trying"
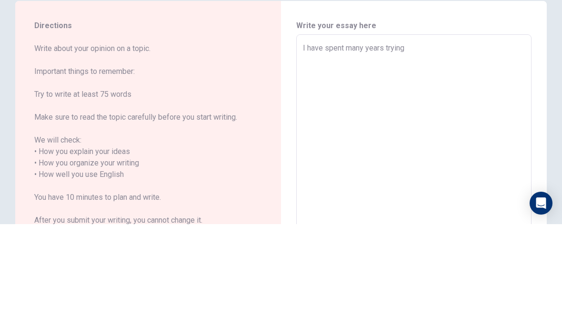
type textarea "x"
type textarea "I have spent many years trying"
type textarea "x"
type textarea "I have spent many years trying t"
type textarea "x"
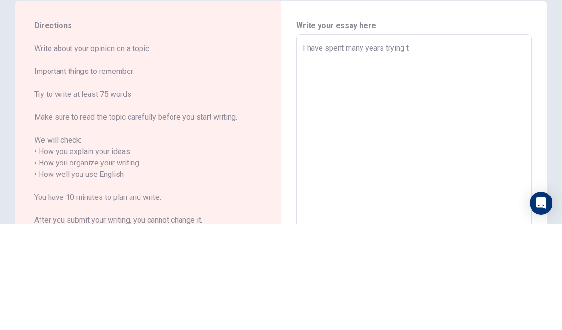
type textarea "I have spent many years trying to"
type textarea "x"
type textarea "I have spent many years trying ton"
type textarea "x"
type textarea "I have spent many years trying tonl"
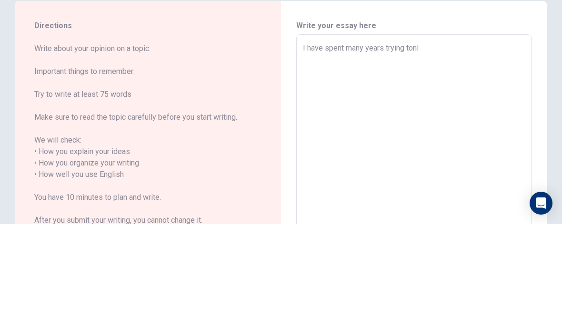
type textarea "x"
type textarea "I have spent many years trying tonlo"
type textarea "x"
type textarea "I have spent many years trying tonlos"
type textarea "x"
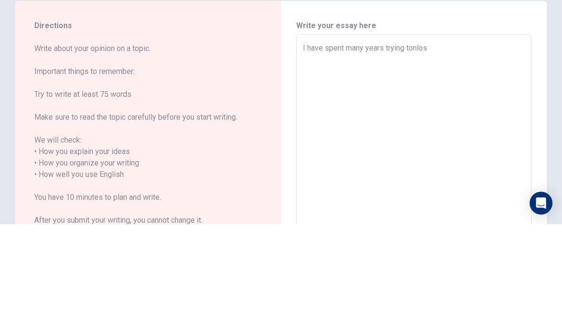
type textarea "I have spent many years trying tonlose"
type textarea "x"
type textarea "I have spent many years trying tonlose"
type textarea "x"
type textarea "I have spent many years trying tonlose w"
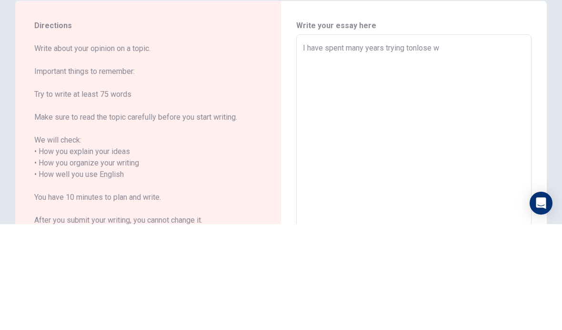
type textarea "x"
type textarea "I have spent many years trying tonlose we"
type textarea "x"
type textarea "I have spent many years trying tonlose wei"
type textarea "x"
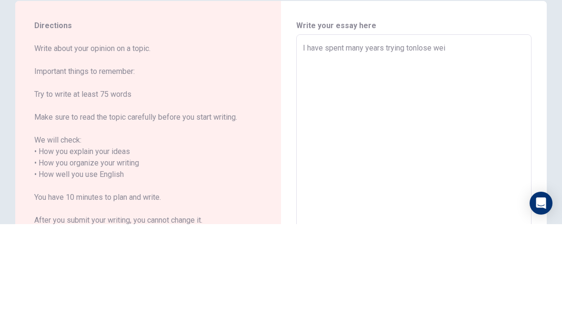
type textarea "I have spent many years trying tonlose weig"
type textarea "x"
type textarea "I have spent many years trying tonlose weigh"
type textarea "x"
type textarea "I have spent many years trying tonlose weight"
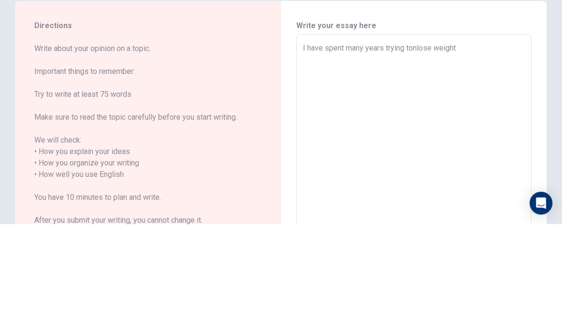
type textarea "x"
type textarea "I have spent many years trying tonlose weight."
type textarea "x"
type textarea "I have spent many years trying tonlose weight."
type textarea "x"
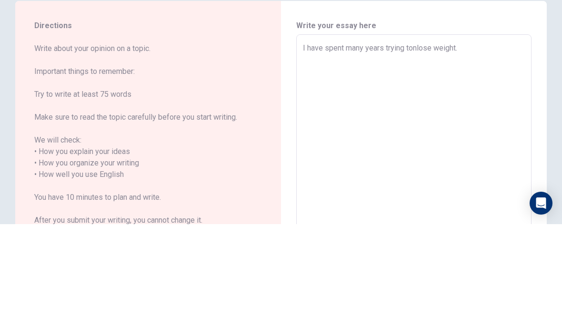
type textarea "I have spent many years trying tonlose weight. A"
type textarea "x"
type textarea "I have spent many years trying tonlose weight. An"
type textarea "x"
type textarea "I have spent many years trying tonlose weight. And"
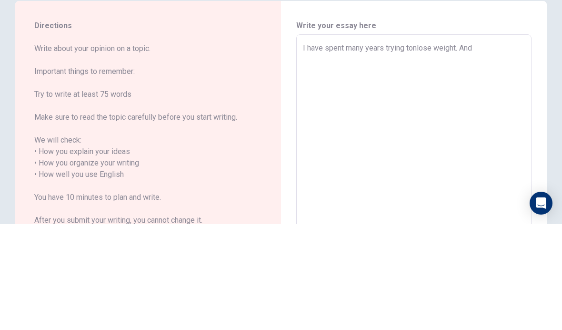
type textarea "x"
type textarea "I have spent many years trying tonlose weight. And"
type textarea "x"
type textarea "I have spent many years trying tonlose weight. And"
type textarea "x"
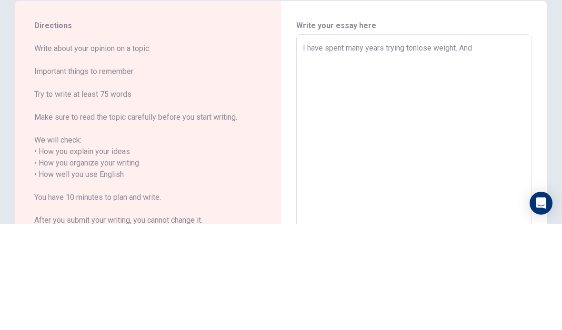
type textarea "I have spent many years trying tonlose weight. An"
type textarea "x"
type textarea "I have spent many years trying tonlose weight. A"
type textarea "x"
type textarea "I have spent many years trying tonlose weight."
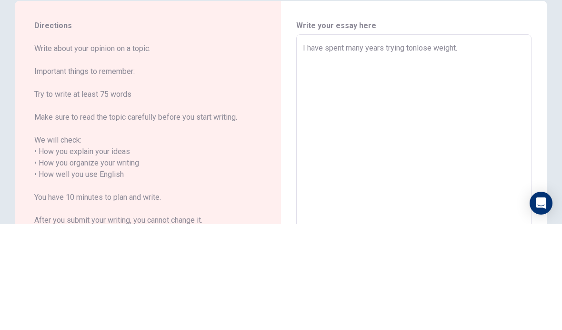
type textarea "x"
type textarea "I have spent many years trying tonlose weight."
type textarea "x"
type textarea "I have spent many years trying tonlose weight"
type textarea "x"
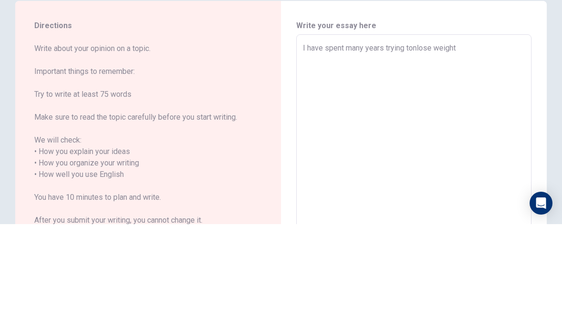
type textarea "I have spent many years trying tonlose weigh"
type textarea "x"
type textarea "I have spent many years trying tonlose weig"
type textarea "x"
type textarea "I have spent many years trying tonlose wei"
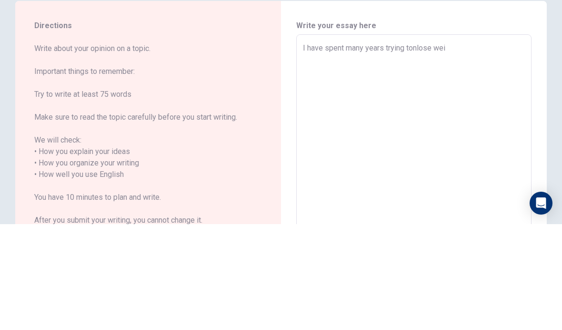
type textarea "x"
type textarea "I have spent many years trying tonlose we"
type textarea "x"
type textarea "I have spent many years trying tonlose w"
type textarea "x"
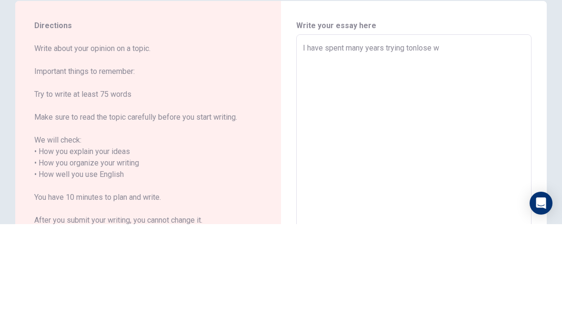
type textarea "I have spent many years trying tonlose"
type textarea "x"
type textarea "I have spent many years trying tonlose"
type textarea "x"
type textarea "I have spent many years trying tonlos"
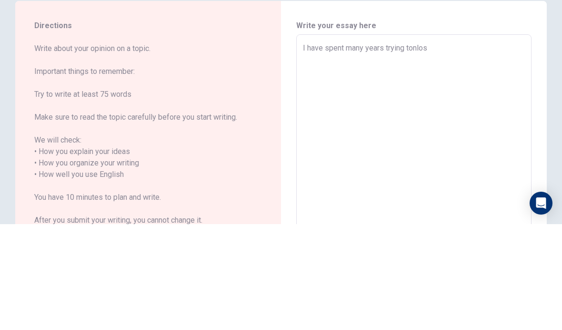
type textarea "x"
type textarea "I have spent many years trying tonlo"
type textarea "x"
type textarea "I have spent many years trying tonl"
type textarea "x"
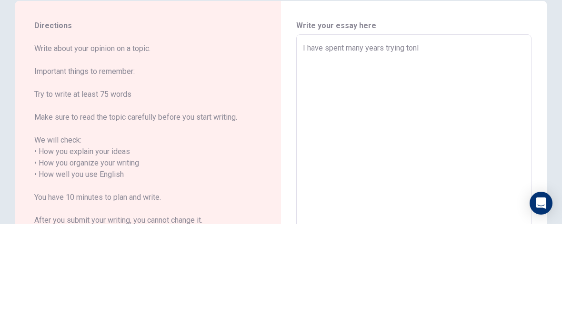
type textarea "I have spent many years trying ton"
type textarea "x"
type textarea "I have spent many years trying to"
type textarea "x"
type textarea "I have spent many years trying t"
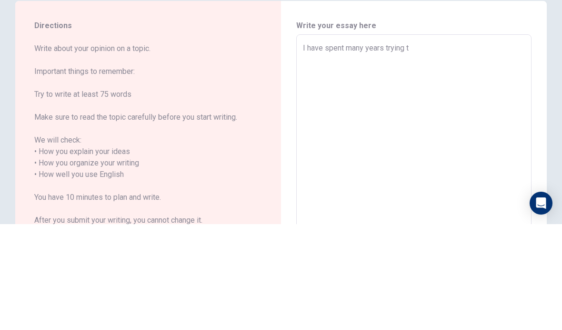
type textarea "x"
type textarea "I have spent many years trying t"
type textarea "x"
type textarea "I have spent many years trying t"
type textarea "x"
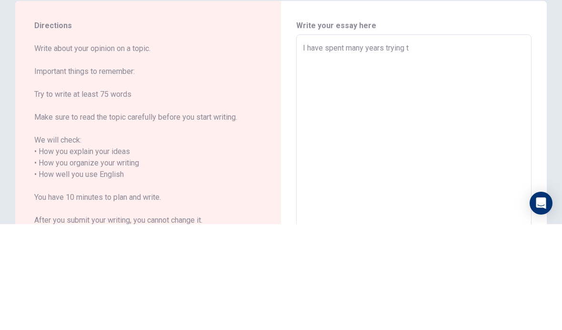
type textarea "I have spent many years trying t"
type textarea "x"
type textarea "I have spent many years trying t o"
type textarea "x"
type textarea "I have spent many years trying t"
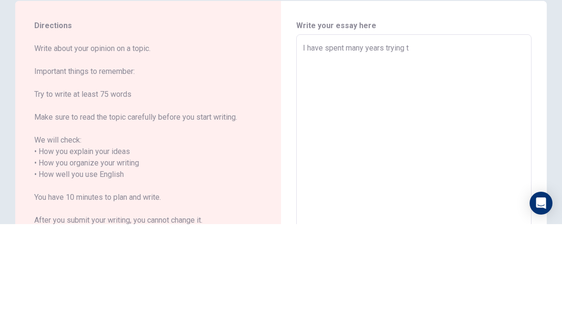
type textarea "x"
type textarea "I have spent many years trying t"
type textarea "x"
type textarea "I have spent many years trying to"
type textarea "x"
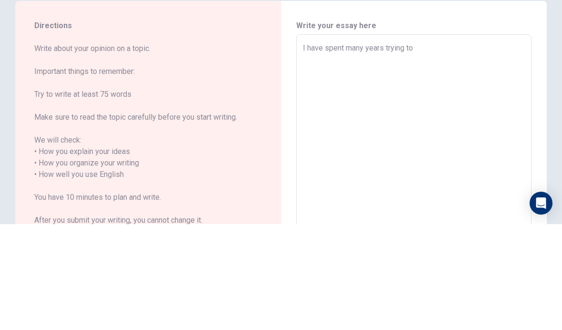
type textarea "I have spent many years trying to"
type textarea "x"
type textarea "I have spent many years trying to l"
type textarea "x"
type textarea "I have spent many years trying to lo"
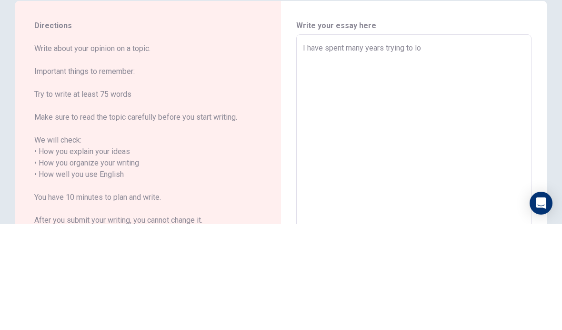
type textarea "x"
type textarea "I have spent many years trying to los"
type textarea "x"
type textarea "I have spent many years trying to lose"
type textarea "x"
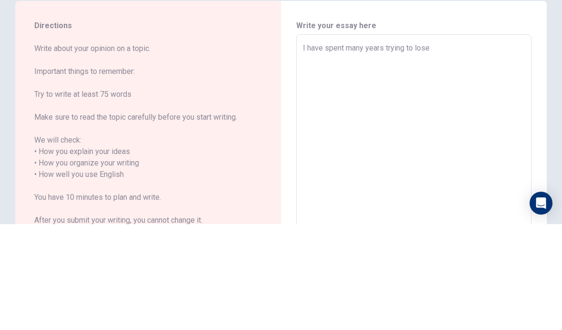
type textarea "I have spent many years trying to lose"
type textarea "x"
type textarea "I have spent many years trying to lose w"
type textarea "x"
type textarea "I have spent many years trying to lose wi"
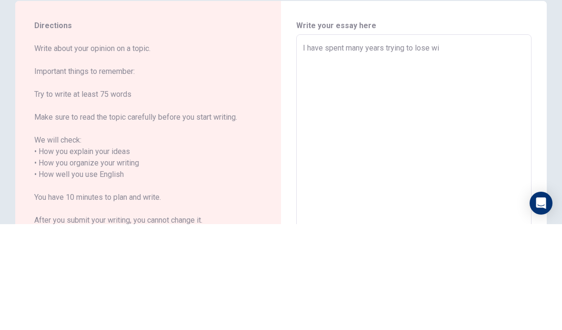
type textarea "x"
type textarea "I have spent many years trying to lose wig"
type textarea "x"
type textarea "I have spent many years trying to lose wigh"
type textarea "x"
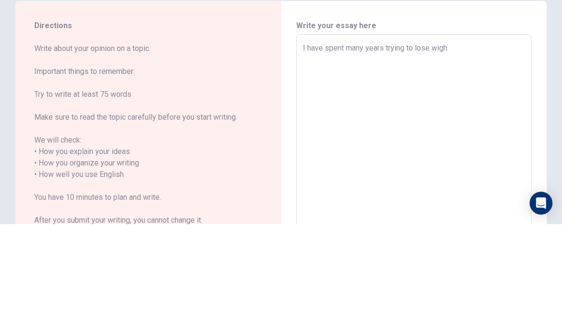
type textarea "I have spent many years trying to lose wight"
type textarea "x"
type textarea "I have spent many years trying to lose wigh"
type textarea "x"
type textarea "I have spent many years trying to lose wig"
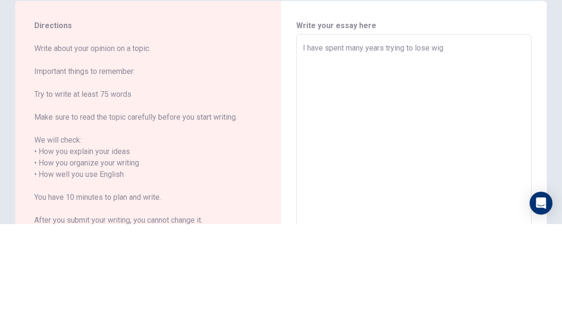
type textarea "x"
click at [509, 148] on textarea "I have spent many years trying to lose weight. In the past, i usually went" at bounding box center [414, 274] width 222 height 253
click at [427, 148] on textarea "I have spent many years trying to lose weight. In the past, I usually went" at bounding box center [414, 274] width 222 height 253
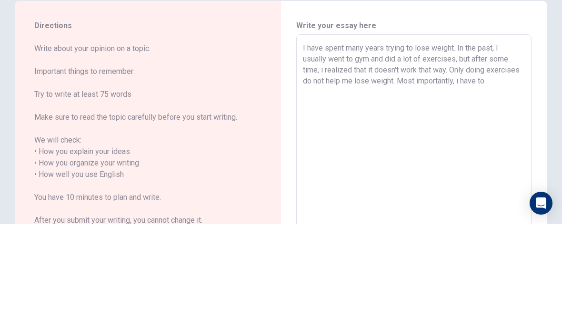
click at [490, 148] on textarea "I have spent many years trying to lose weight. In the past, I usually went to g…" at bounding box center [414, 274] width 222 height 253
click at [493, 148] on textarea "I have spent many years trying to lose weight. In the past, I usually went to g…" at bounding box center [414, 274] width 222 height 253
click at [366, 148] on textarea "I have spent many years trying to lose weight. In the past, I usually went to g…" at bounding box center [414, 274] width 222 height 253
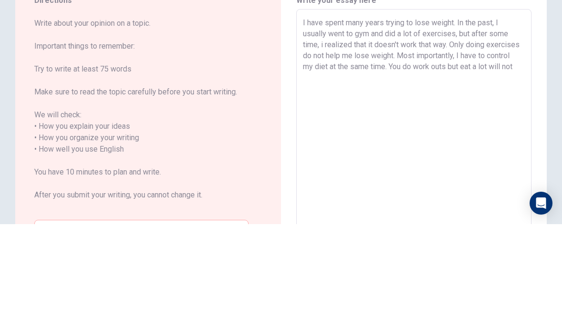
scroll to position [42, 0]
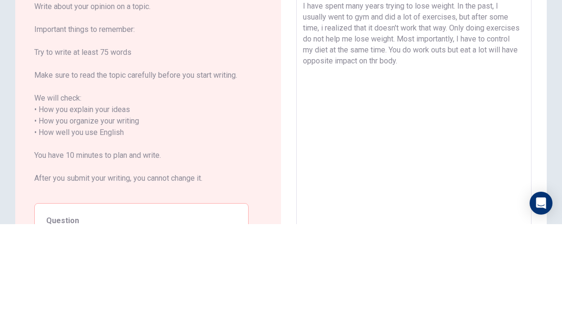
click at [351, 106] on textarea "I have spent many years trying to lose weight. In the past, I usually went to g…" at bounding box center [414, 232] width 222 height 253
click at [472, 106] on textarea "I have spent many years trying to lose weight. In the past, I usually went to g…" at bounding box center [414, 232] width 222 height 253
click at [427, 106] on textarea "I have spent many years trying to lose weight. In the past, I usually went to g…" at bounding box center [414, 232] width 222 height 253
click at [423, 106] on textarea "I have spent many years trying to lose weight. In the past, I usually went to g…" at bounding box center [414, 232] width 222 height 253
click at [520, 106] on textarea "I have spent many years trying to lose weight. In the past, I usually went to g…" at bounding box center [414, 232] width 222 height 253
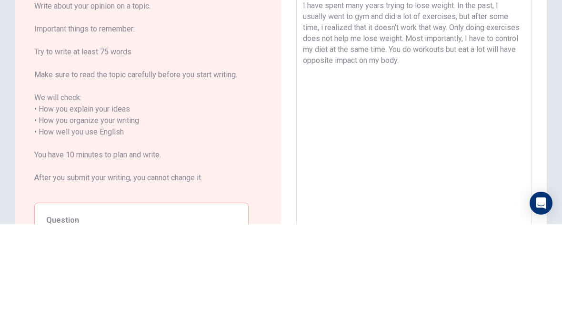
scroll to position [44, 0]
